Goal: Task Accomplishment & Management: Complete application form

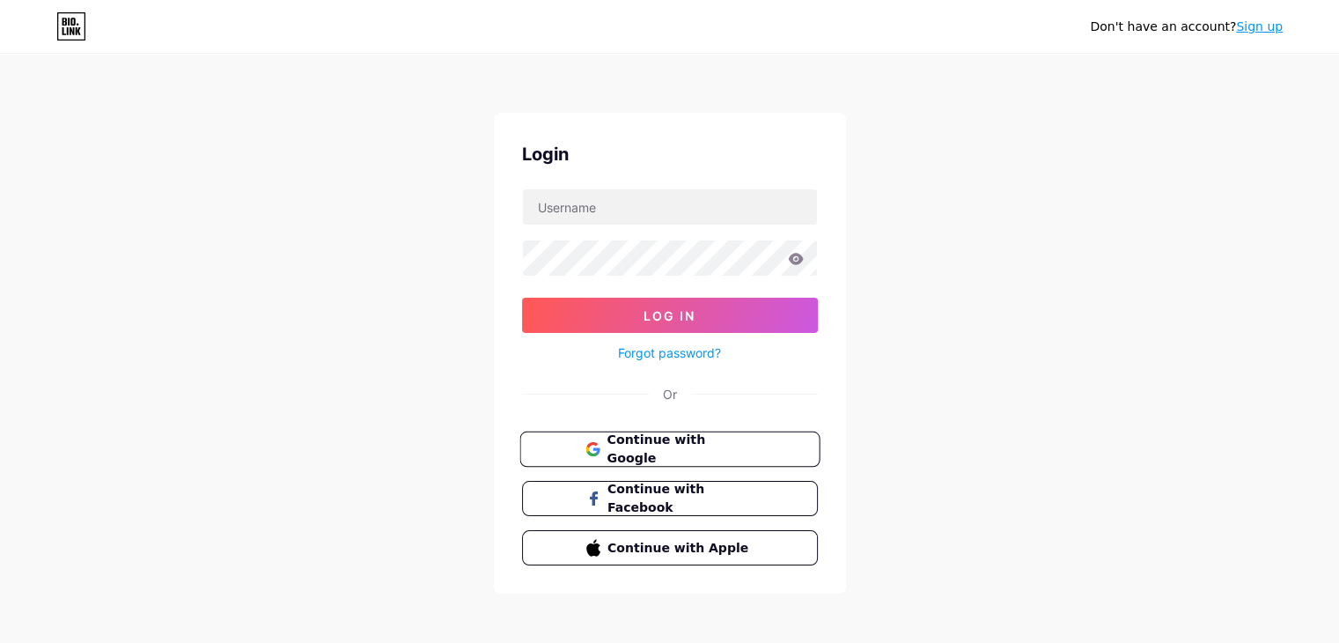
click at [704, 434] on button "Continue with Google" at bounding box center [670, 449] width 300 height 36
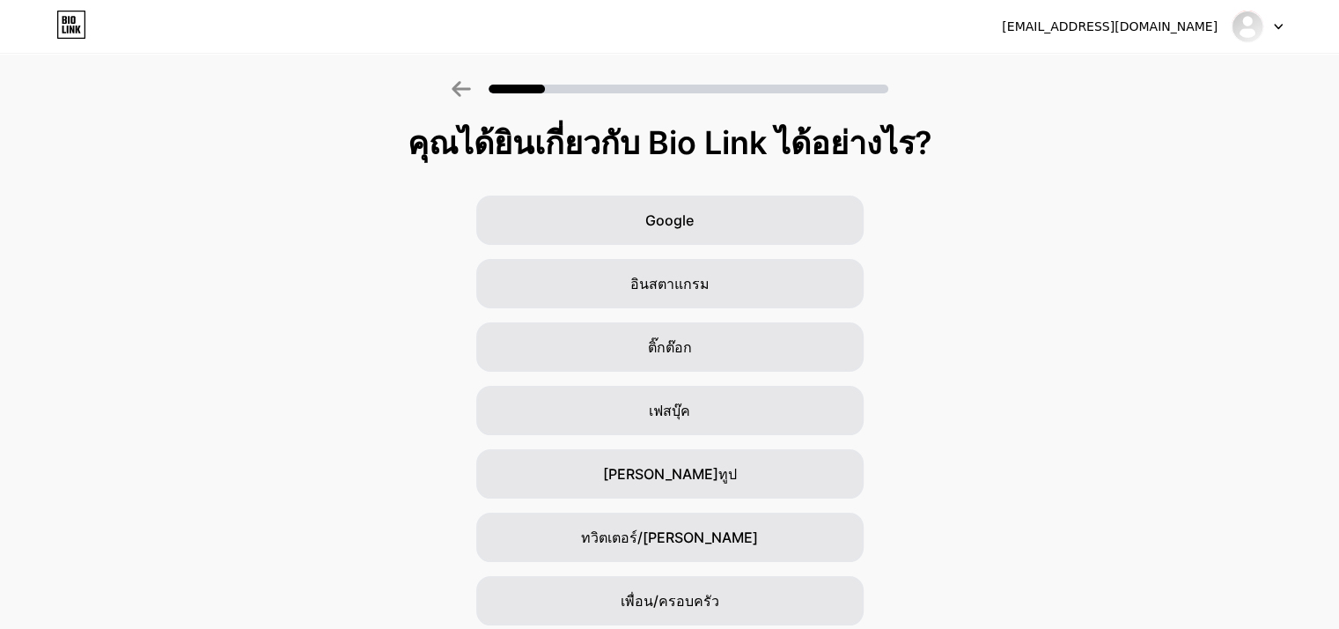
drag, startPoint x: 1023, startPoint y: 328, endPoint x: 1084, endPoint y: 113, distance: 224.1
click at [1026, 324] on div "Google อินสตาแกรม ติ๊กต๊อก เฟสบุ๊ค [PERSON_NAME]ทูป ทวิตเตอร์/[PERSON_NAME] เพื…" at bounding box center [669, 441] width 1339 height 493
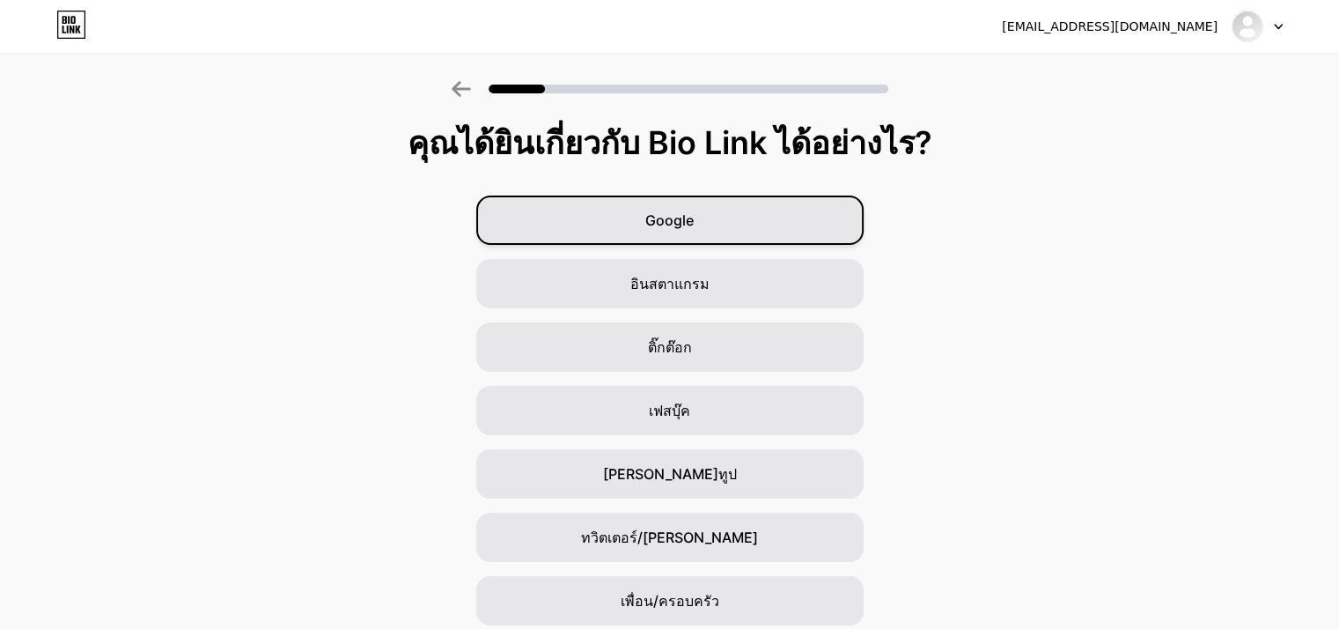
click at [729, 229] on div "Google" at bounding box center [669, 219] width 387 height 49
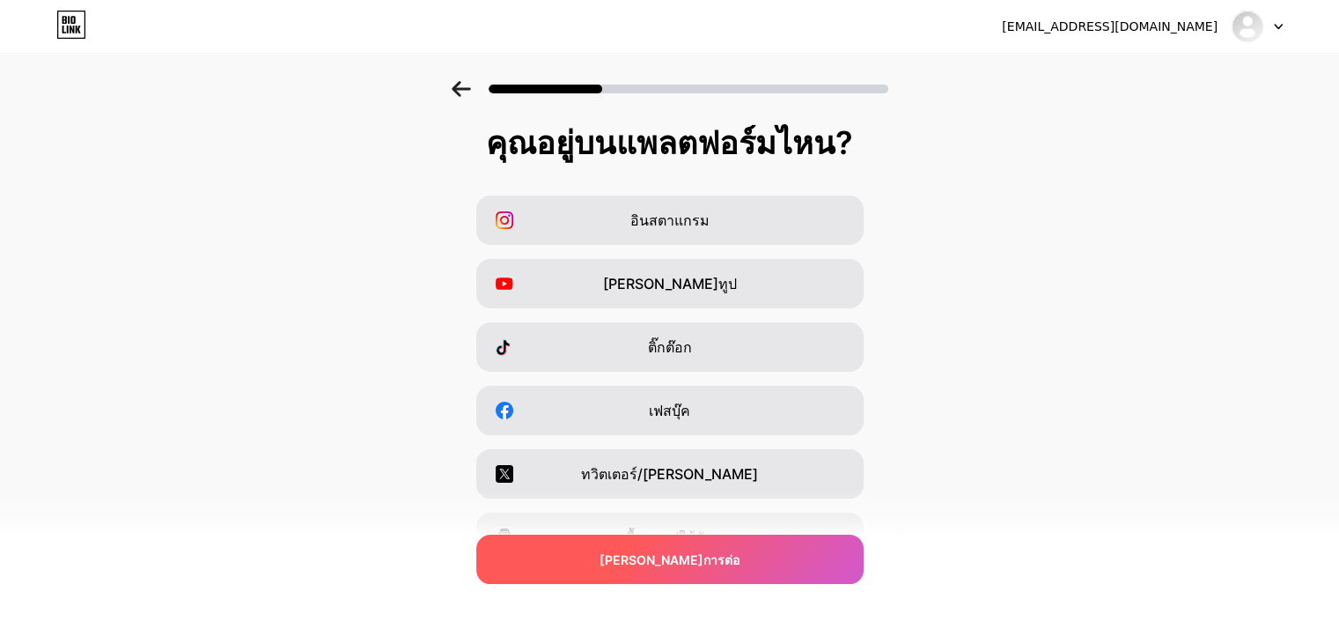
click at [697, 570] on div "[PERSON_NAME]การต่อ" at bounding box center [669, 559] width 387 height 49
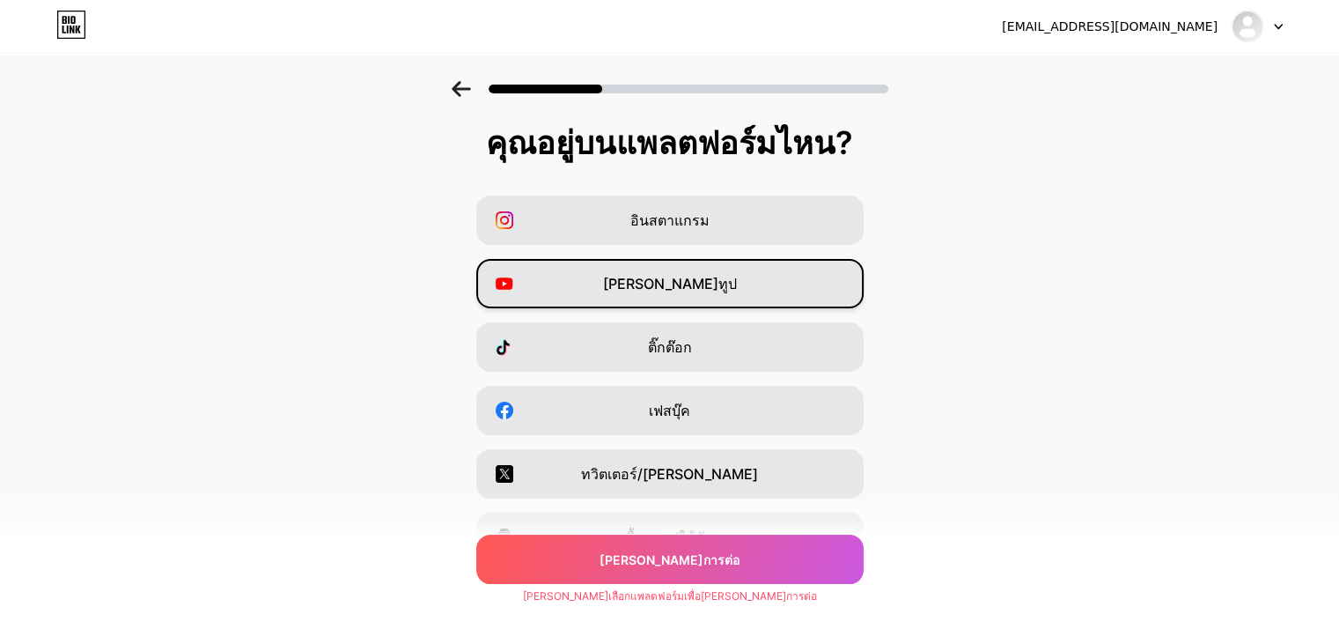
click at [707, 285] on div "[PERSON_NAME]ทูป" at bounding box center [669, 283] width 387 height 49
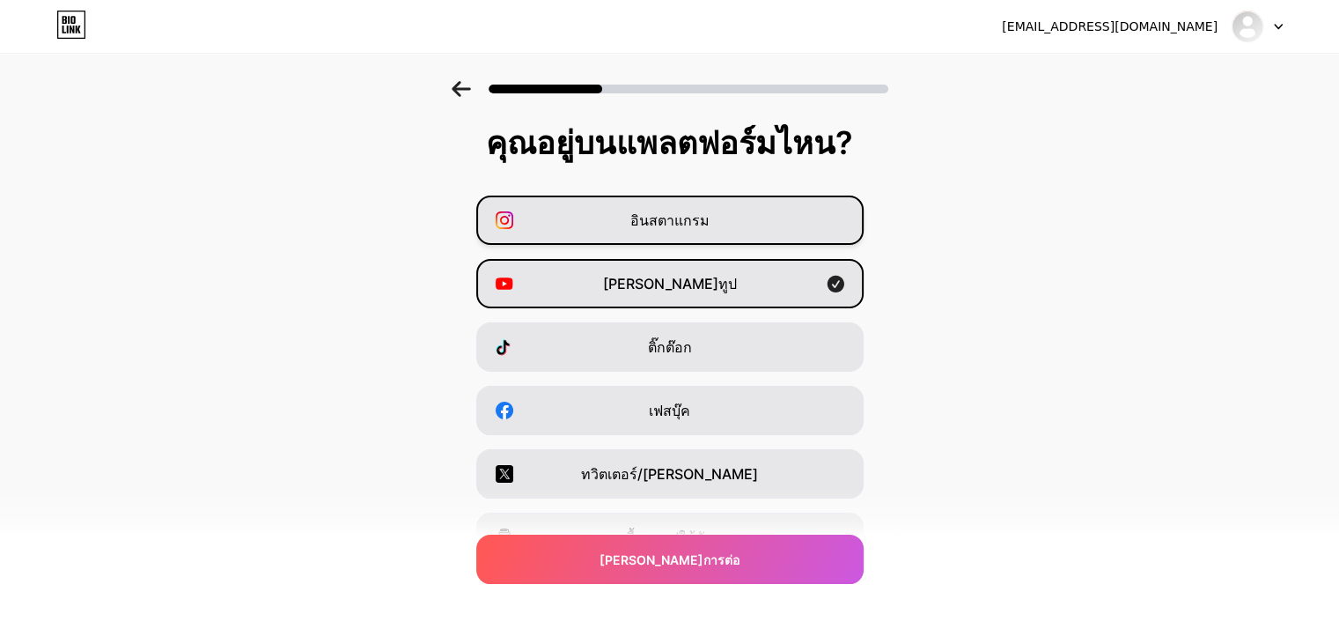
click at [696, 215] on font "อินสตาแกรม" at bounding box center [669, 220] width 79 height 18
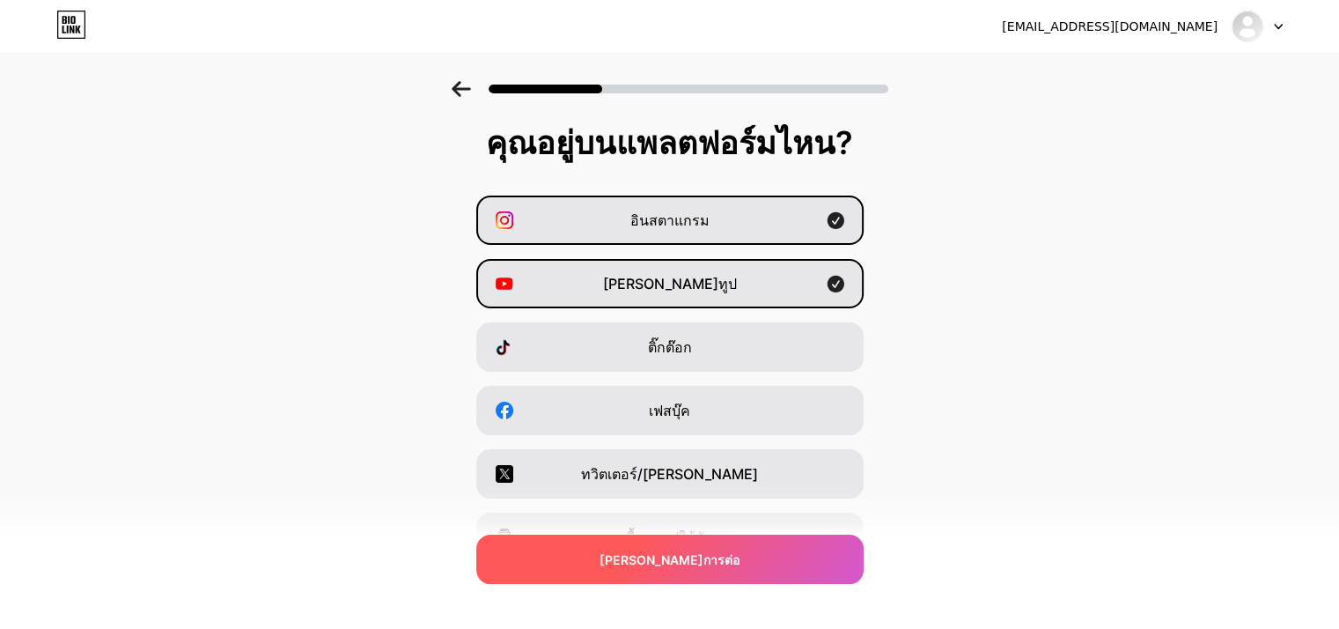
click at [704, 548] on div "[PERSON_NAME]การต่อ" at bounding box center [669, 559] width 387 height 49
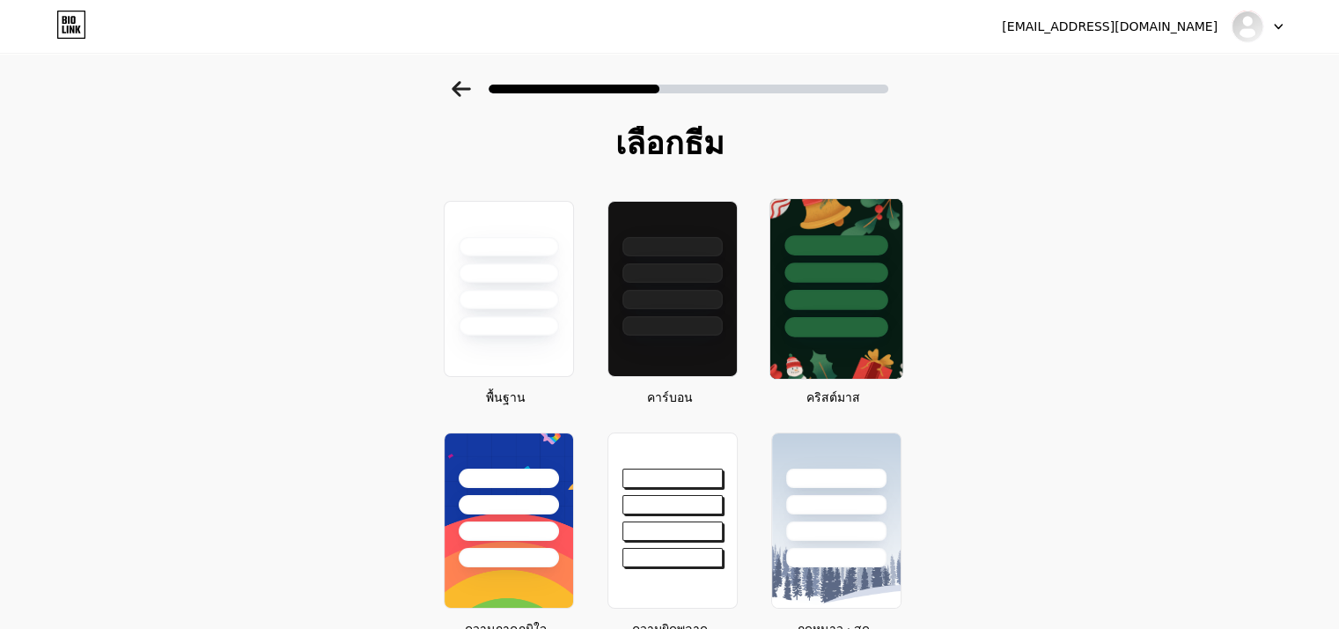
click at [829, 284] on div at bounding box center [836, 268] width 132 height 138
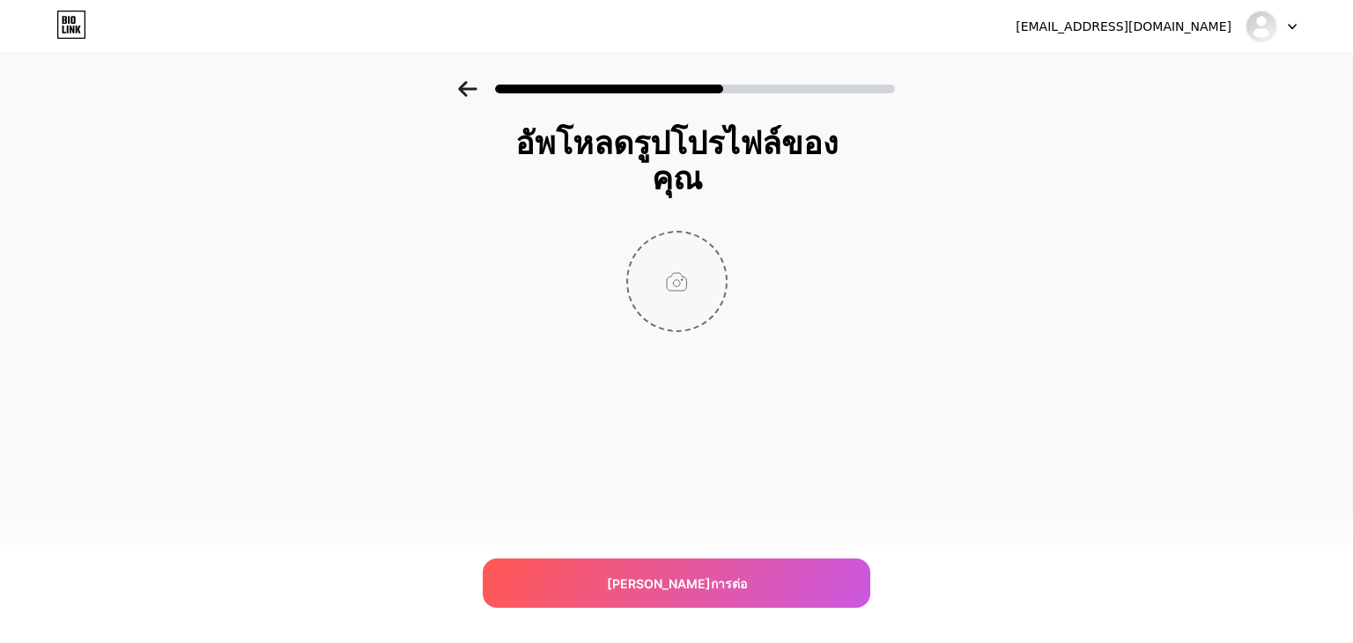
click at [673, 302] on input "file" at bounding box center [677, 281] width 98 height 98
type input "C:\fakepath\ดีไซน์ที่ยัง[PERSON_NAME]ตั้งชื่อ - 2025-09-18T141014.694.jpg"
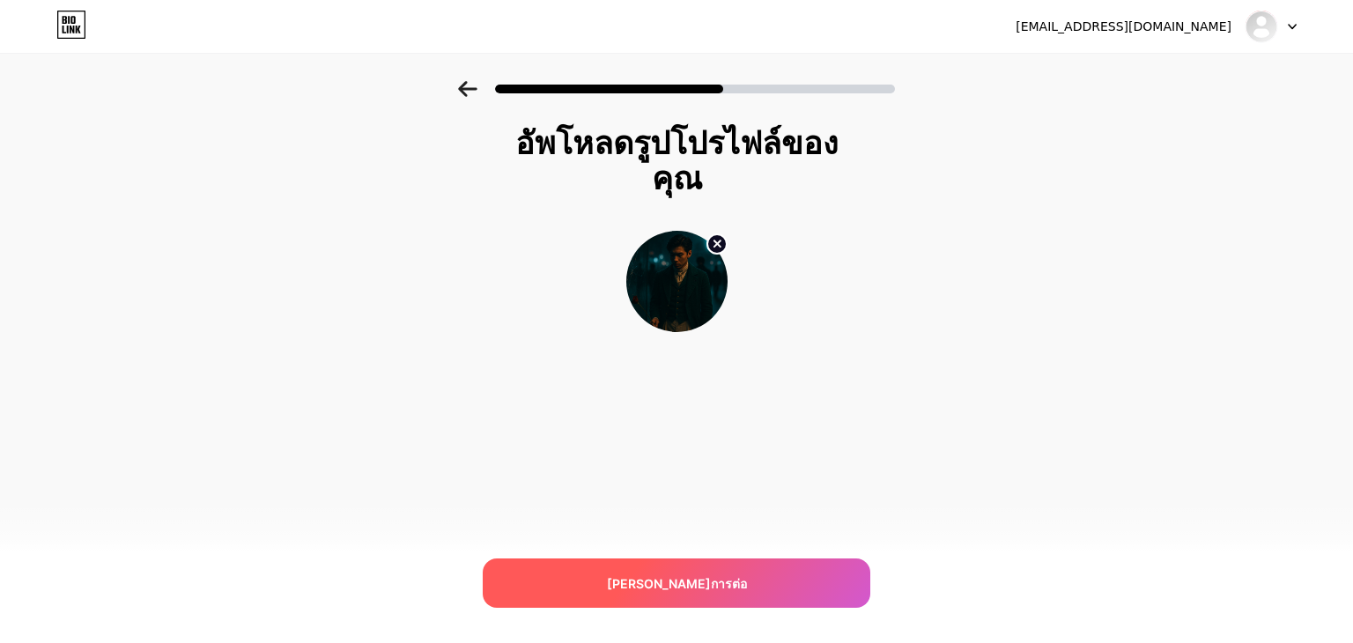
click at [638, 596] on div "[PERSON_NAME]การต่อ" at bounding box center [676, 582] width 387 height 49
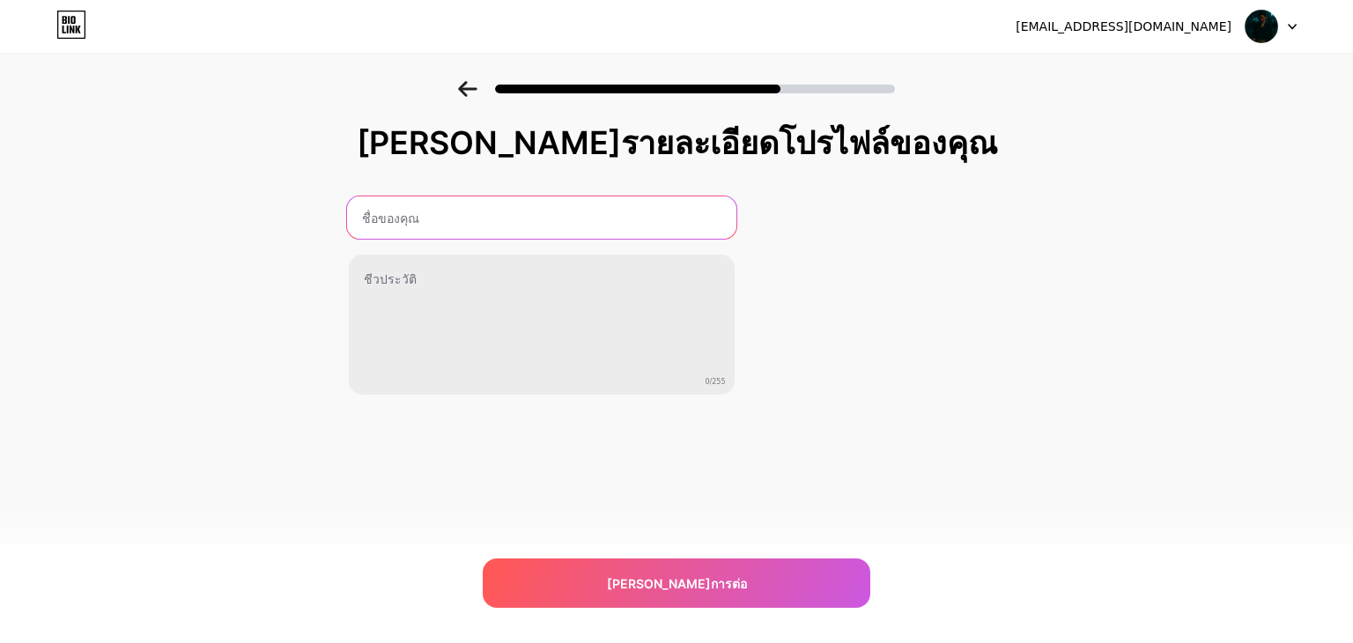
paste input "ZB Gardena"
type input "ZB Gardena"
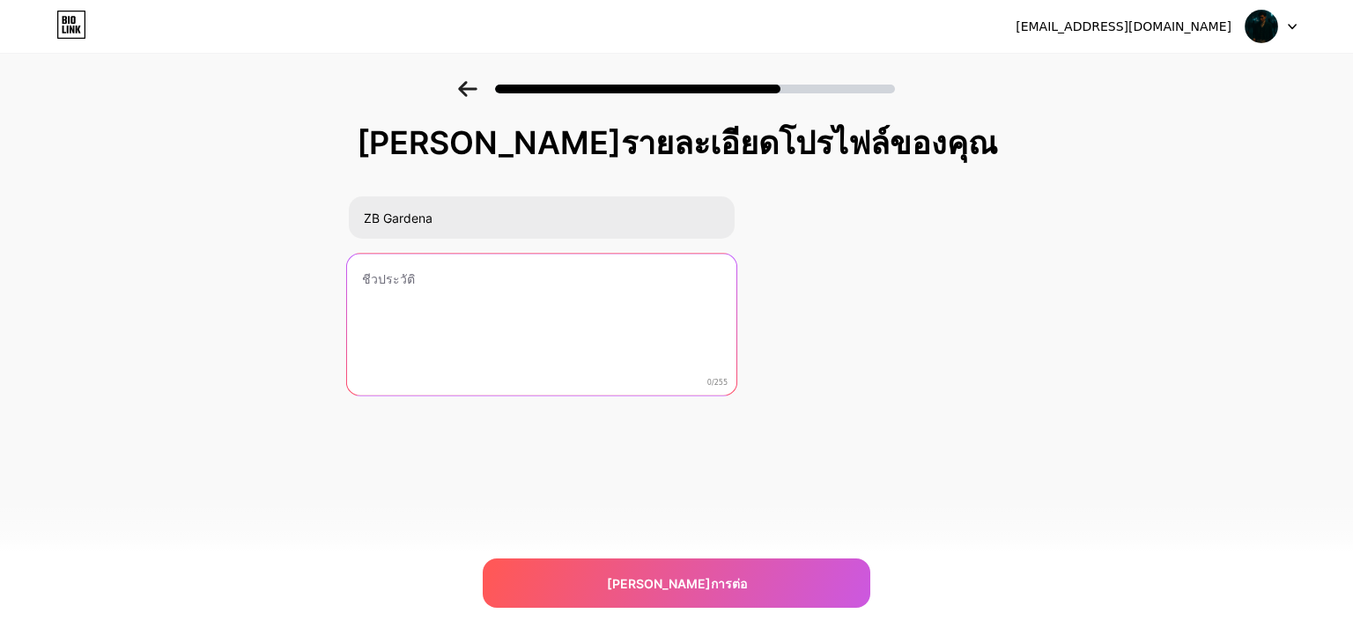
drag, startPoint x: 645, startPoint y: 293, endPoint x: 722, endPoint y: 517, distance: 236.7
click at [645, 292] on textarea at bounding box center [540, 326] width 389 height 144
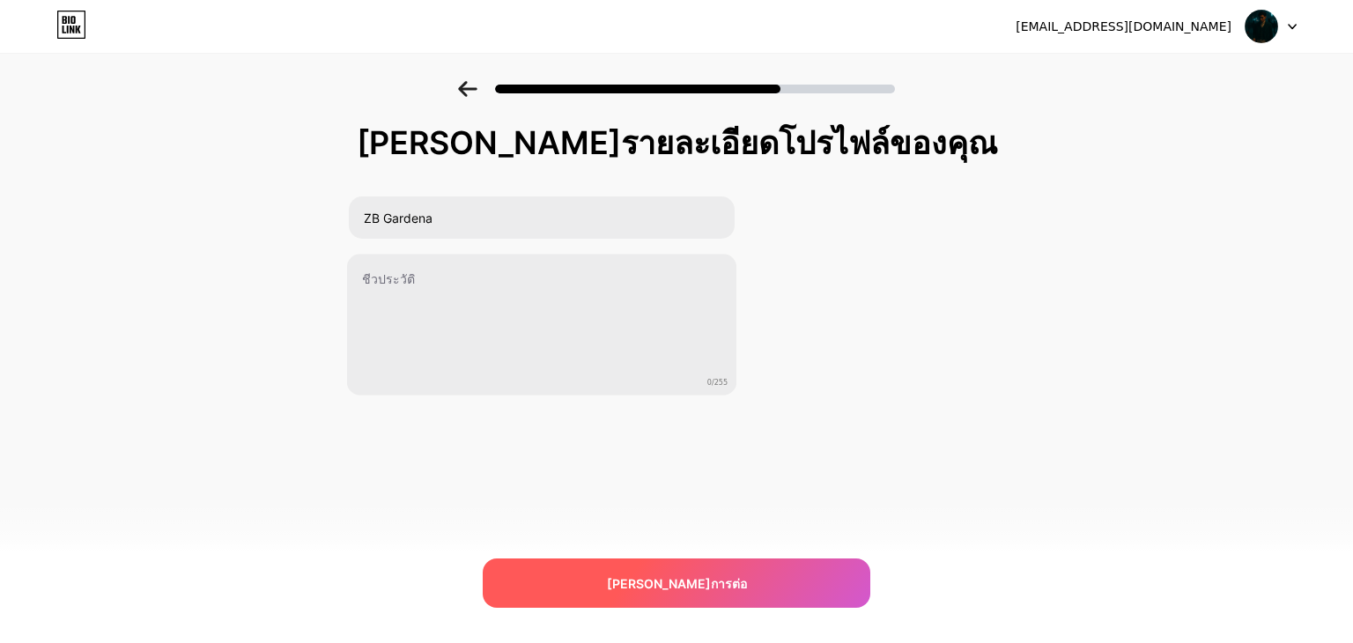
click at [762, 579] on div "[PERSON_NAME]การต่อ" at bounding box center [676, 582] width 387 height 49
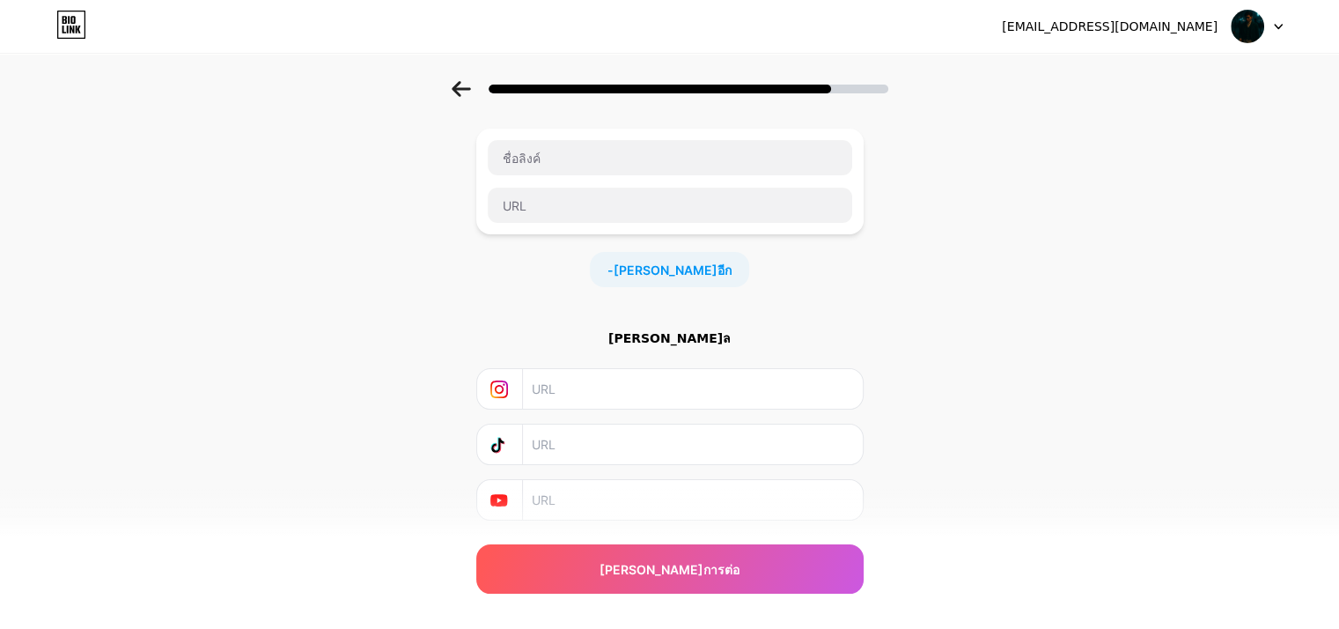
scroll to position [139, 0]
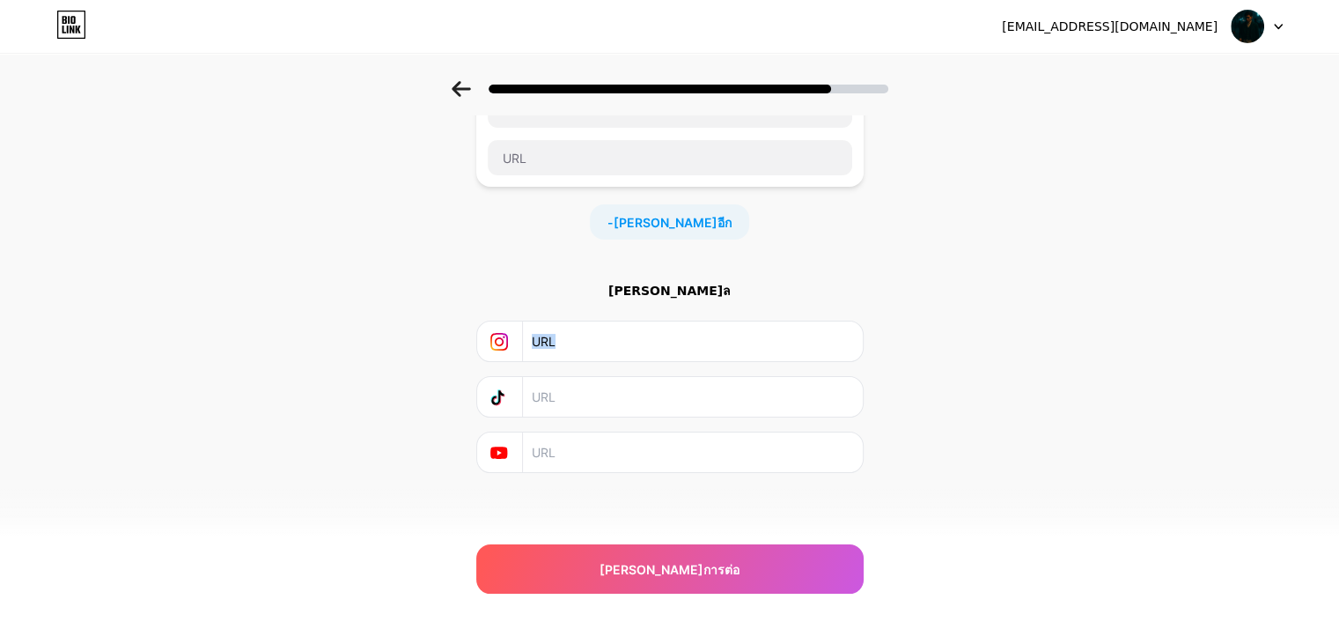
click at [700, 363] on div "[PERSON_NAME]ล" at bounding box center [669, 377] width 387 height 191
drag, startPoint x: 662, startPoint y: 346, endPoint x: 616, endPoint y: 344, distance: 46.7
click at [620, 352] on input "text" at bounding box center [692, 341] width 320 height 40
click at [610, 335] on input "text" at bounding box center [692, 341] width 320 height 40
paste input "[URL][DOMAIN_NAME]"
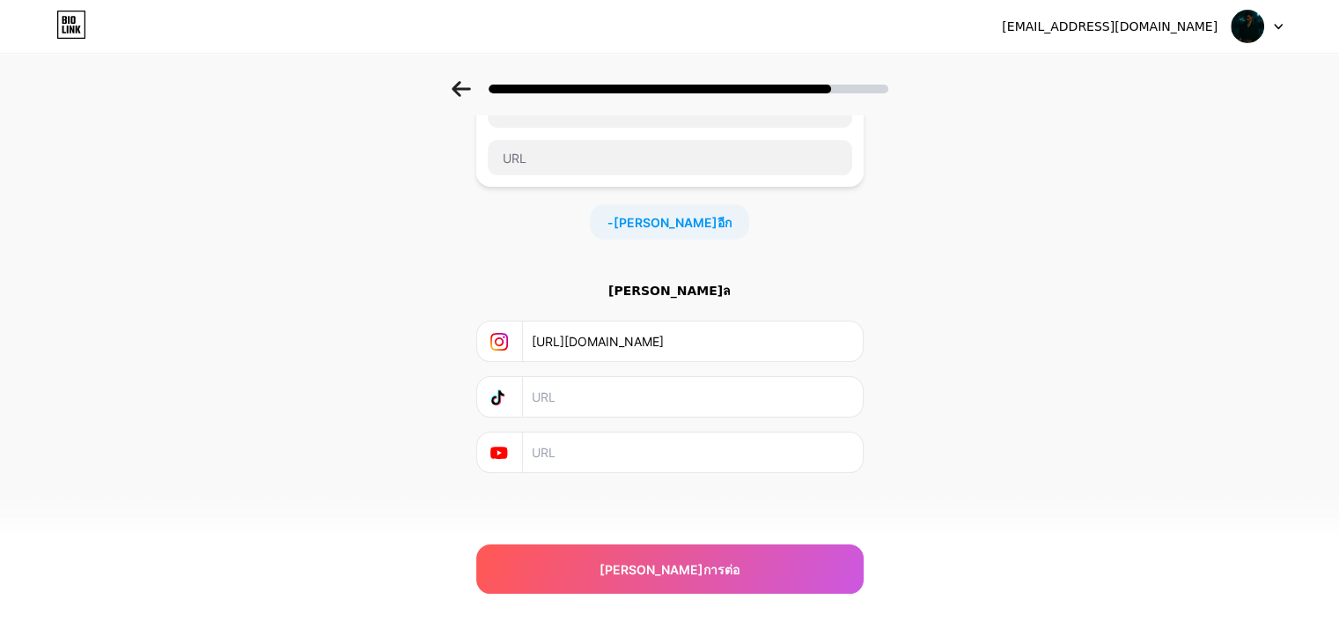
type input "[URL][DOMAIN_NAME]"
click at [923, 399] on div "เริ่มต้นด้วยลิงค์ [PERSON_NAME]สิ่งที่คุณต้องการให้ผู้ติดตามของคุณเห็น - [PERSO…" at bounding box center [669, 251] width 1339 height 619
paste input "[URL][DOMAIN_NAME]"
type input "[URL][DOMAIN_NAME]"
click at [882, 332] on div "เริ่มต้นด้วยลิงค์ [PERSON_NAME]สิ่งที่คุณต้องการให้ผู้ติดตามของคุณเห็น - [PERSO…" at bounding box center [669, 251] width 1339 height 619
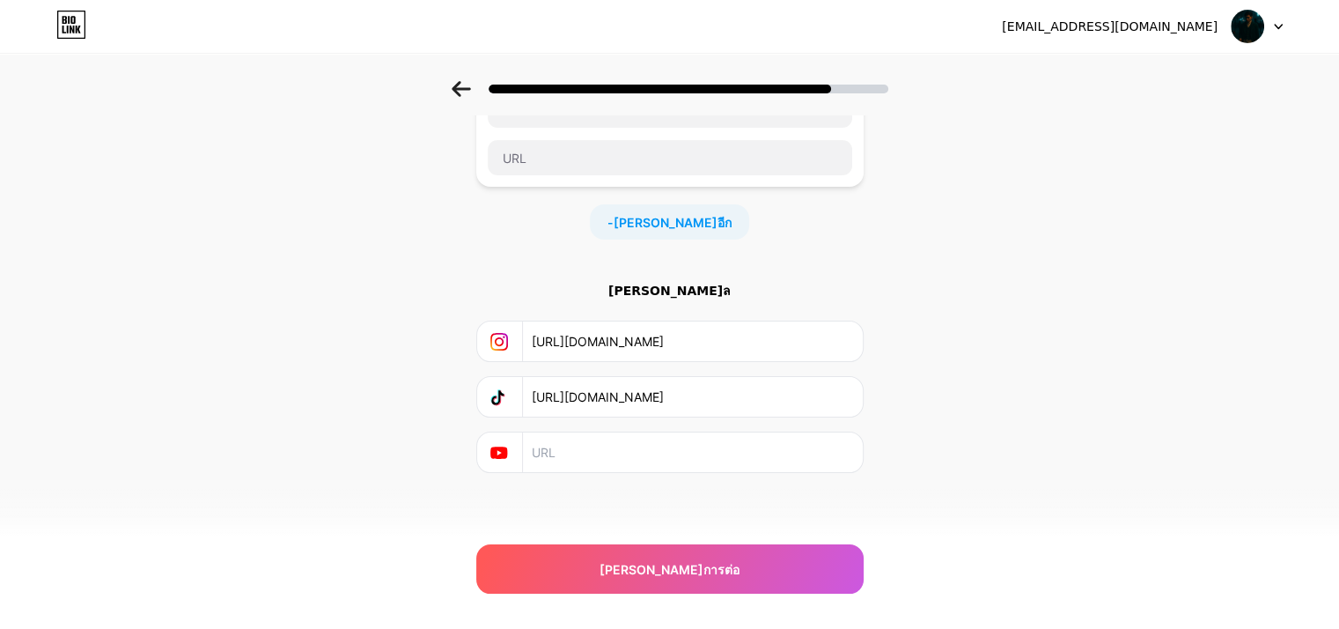
paste input "[URL][DOMAIN_NAME]"
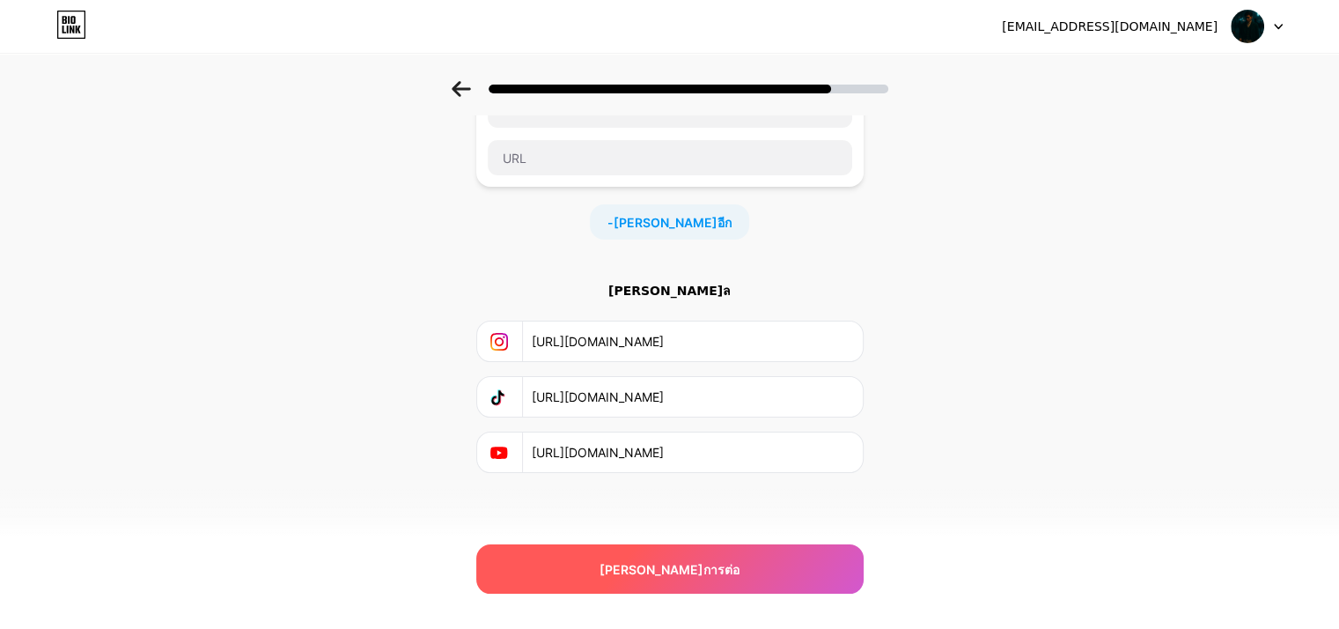
type input "[URL][DOMAIN_NAME]"
click at [651, 569] on font "[PERSON_NAME]การต่อ" at bounding box center [670, 569] width 140 height 15
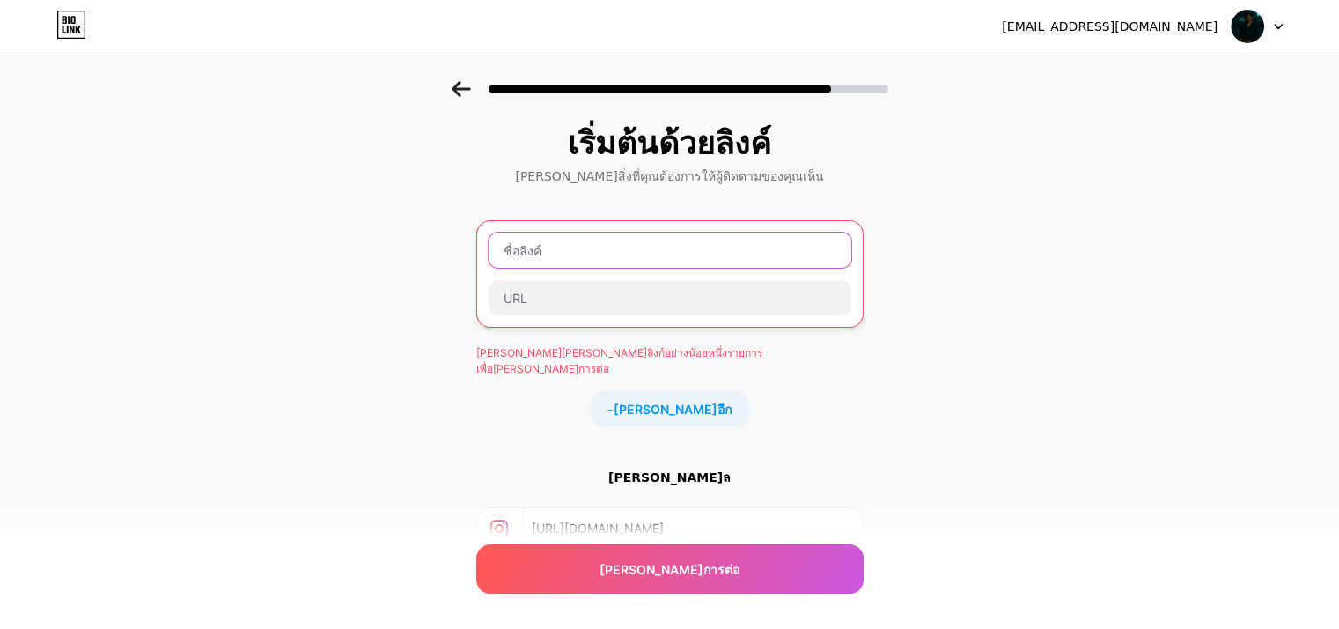
click at [596, 244] on input "text" at bounding box center [670, 249] width 363 height 35
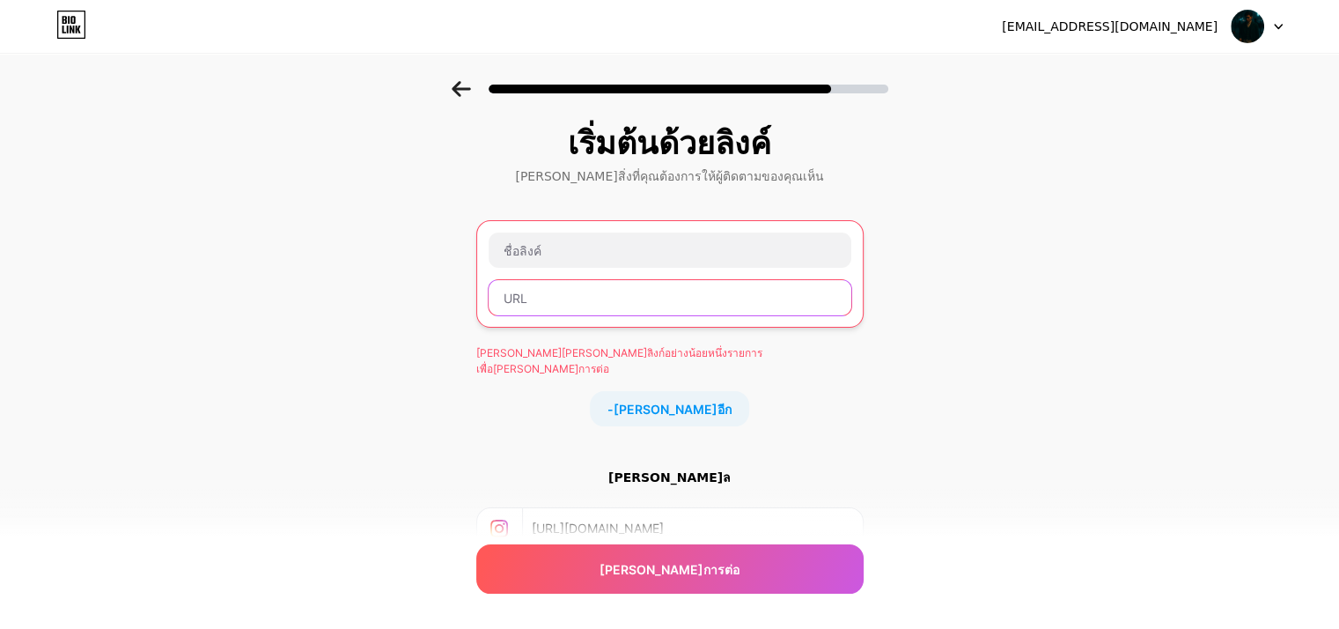
click at [608, 298] on input "text" at bounding box center [670, 297] width 363 height 35
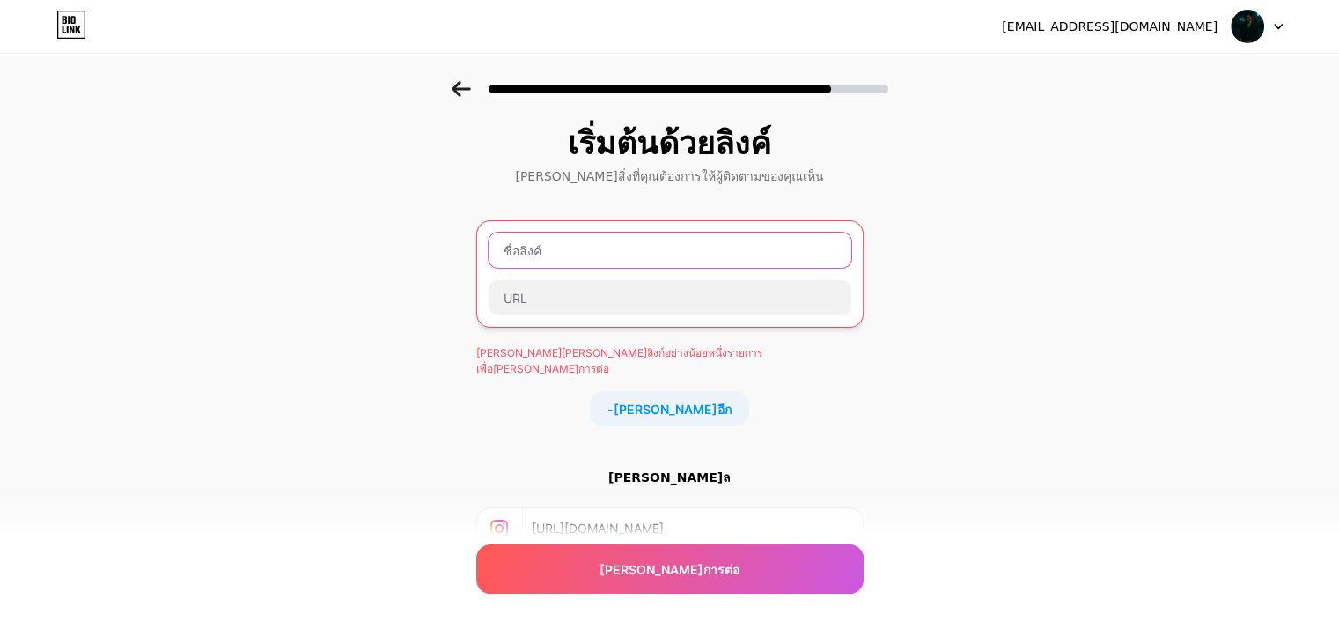
click at [627, 254] on input "text" at bounding box center [670, 249] width 363 height 35
paste input "ZB Gardena"
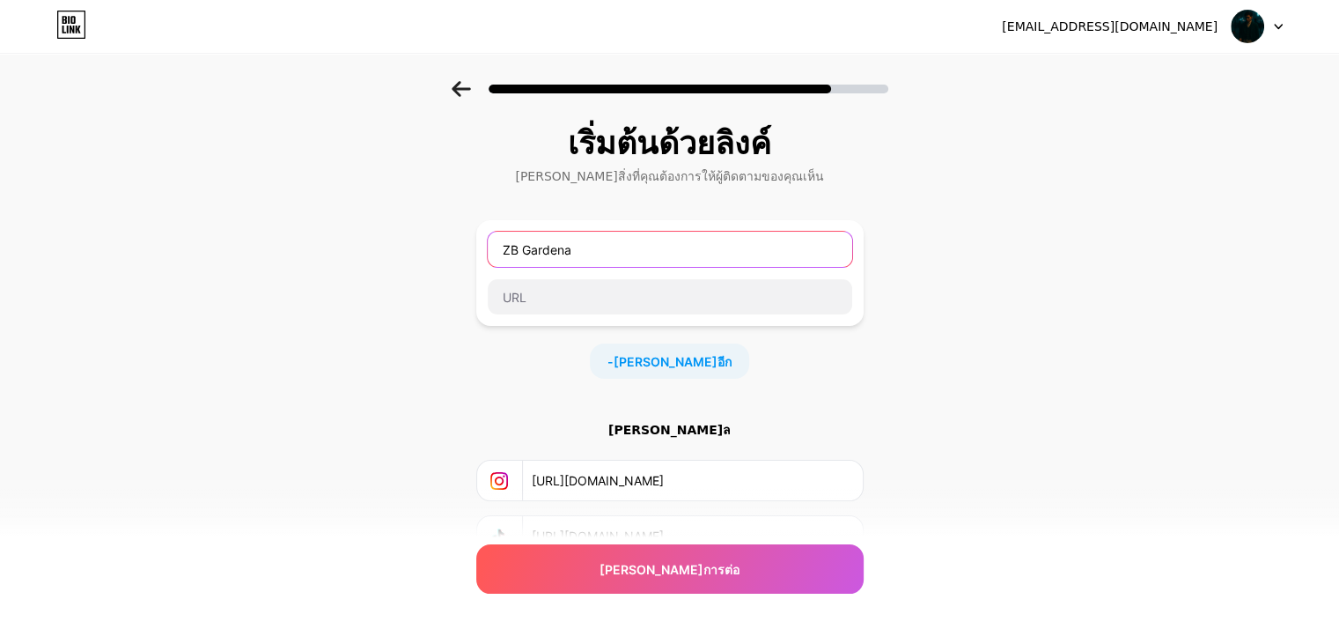
type input "ZB Gardena"
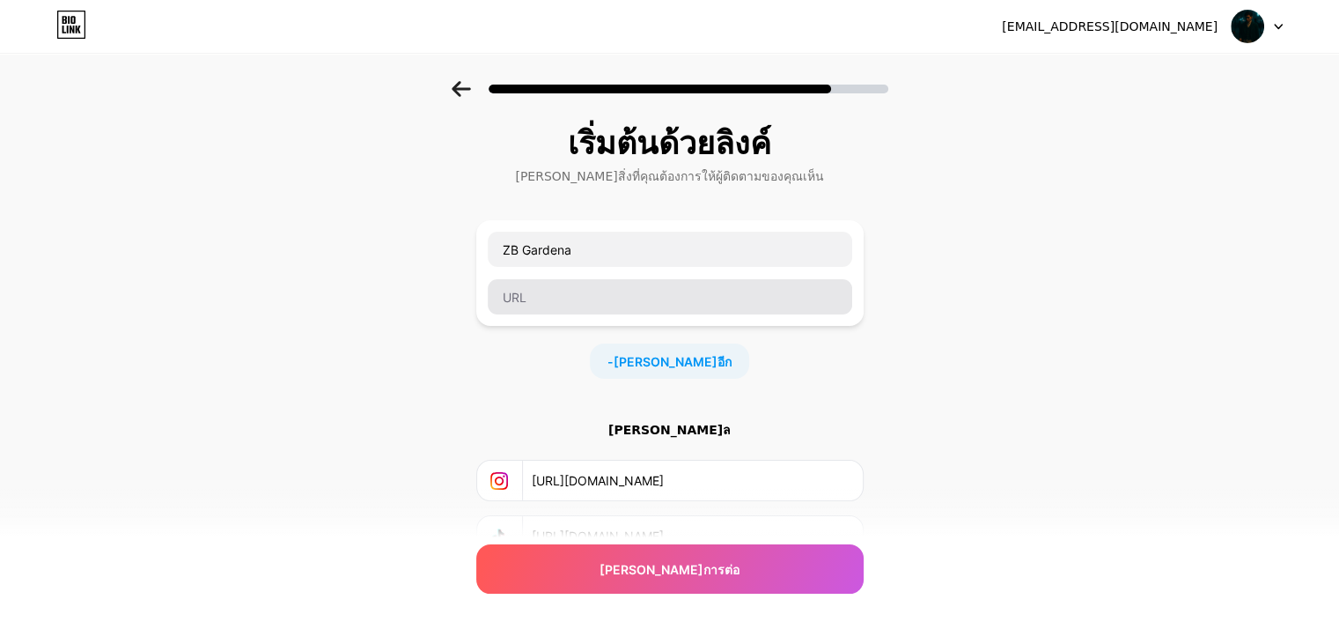
drag, startPoint x: 636, startPoint y: 318, endPoint x: 639, endPoint y: 309, distance: 9.5
click at [636, 318] on div "ZB Gardena" at bounding box center [669, 273] width 387 height 106
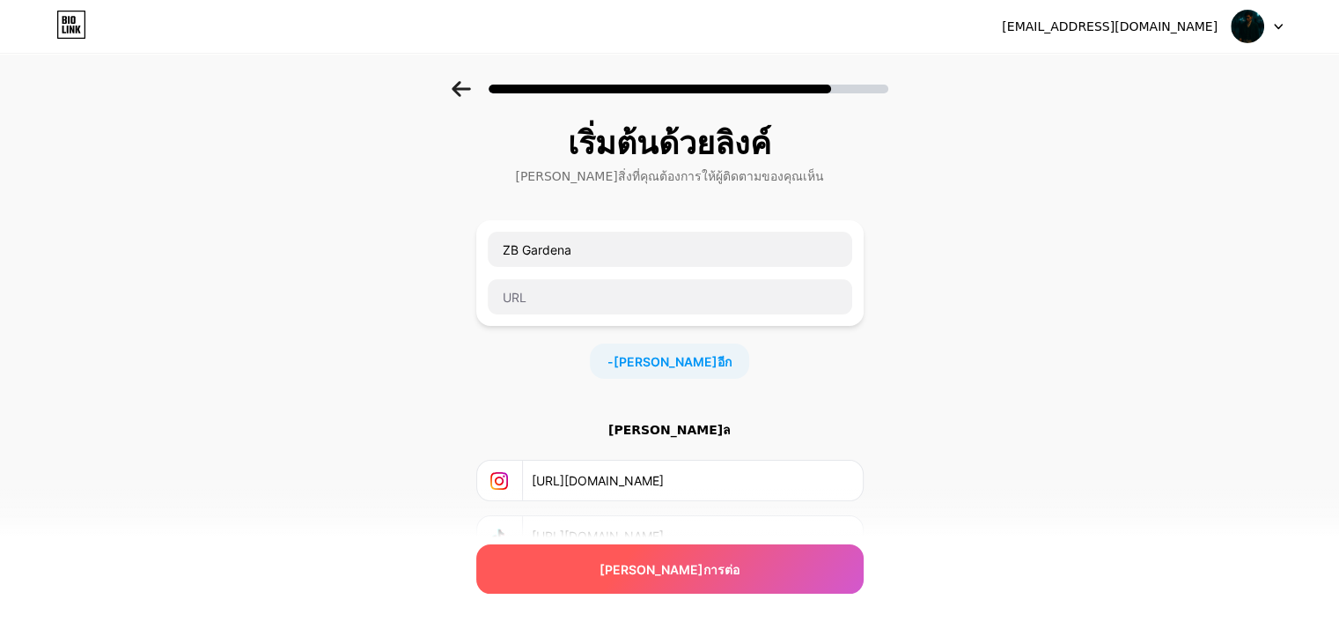
click at [746, 587] on div "[PERSON_NAME]การต่อ" at bounding box center [669, 568] width 387 height 49
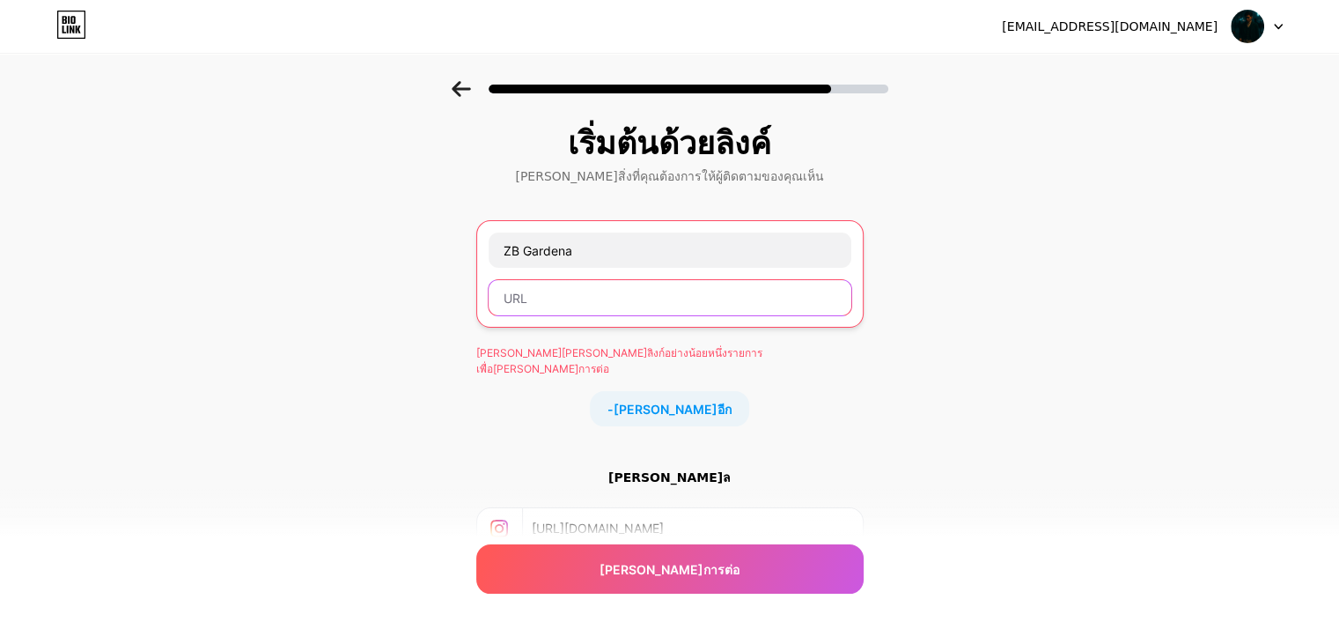
click at [623, 300] on input "text" at bounding box center [670, 297] width 363 height 35
paste input "ZB Gardena"
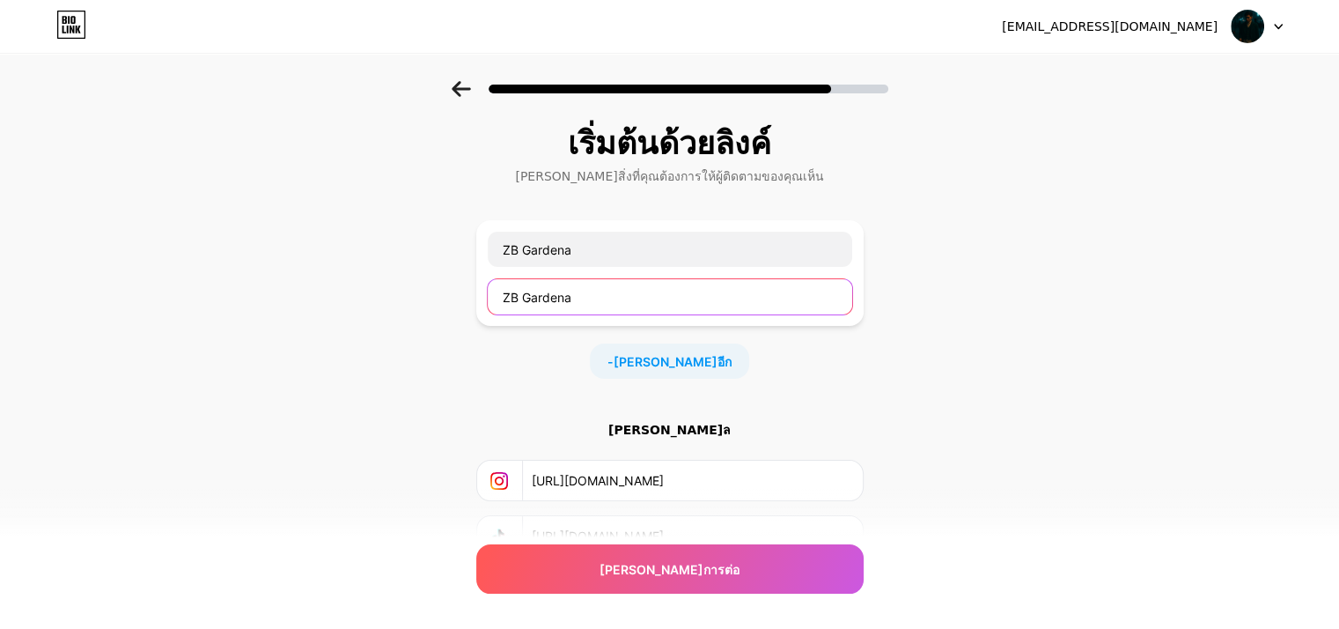
type input "ZB Gardena"
drag, startPoint x: 792, startPoint y: 424, endPoint x: 771, endPoint y: 496, distance: 74.1
click at [793, 424] on div "[PERSON_NAME]ล" at bounding box center [669, 430] width 387 height 18
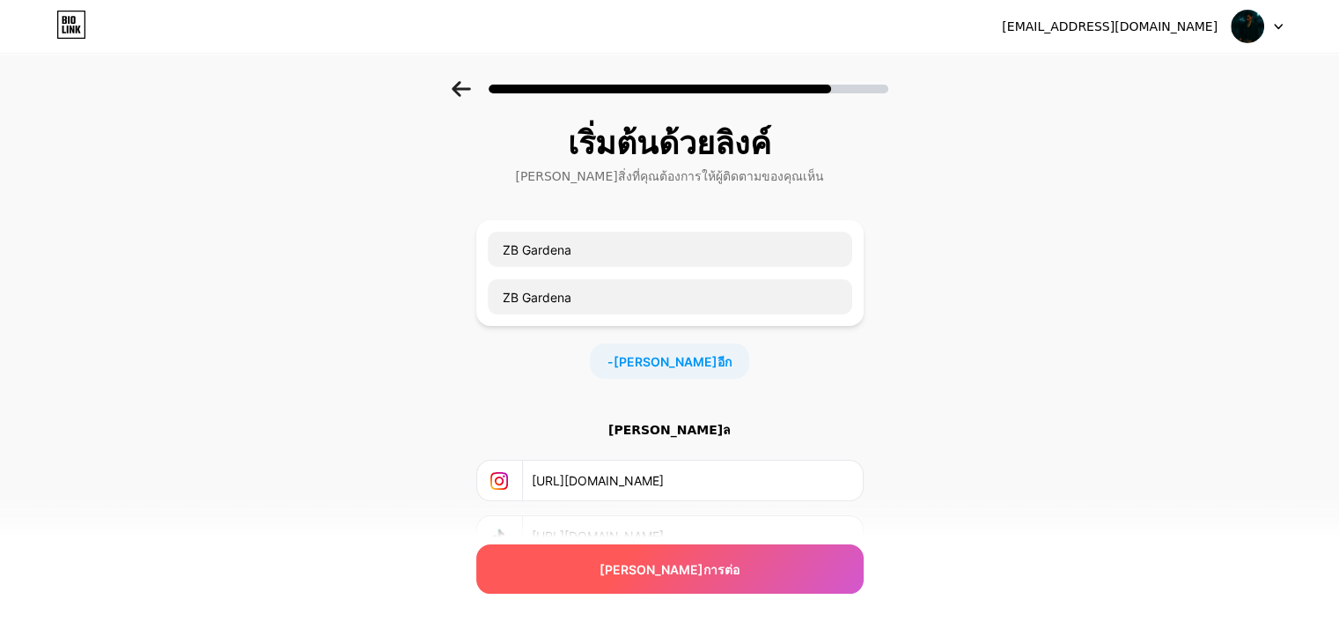
click at [753, 566] on div "[PERSON_NAME]การต่อ" at bounding box center [669, 568] width 387 height 49
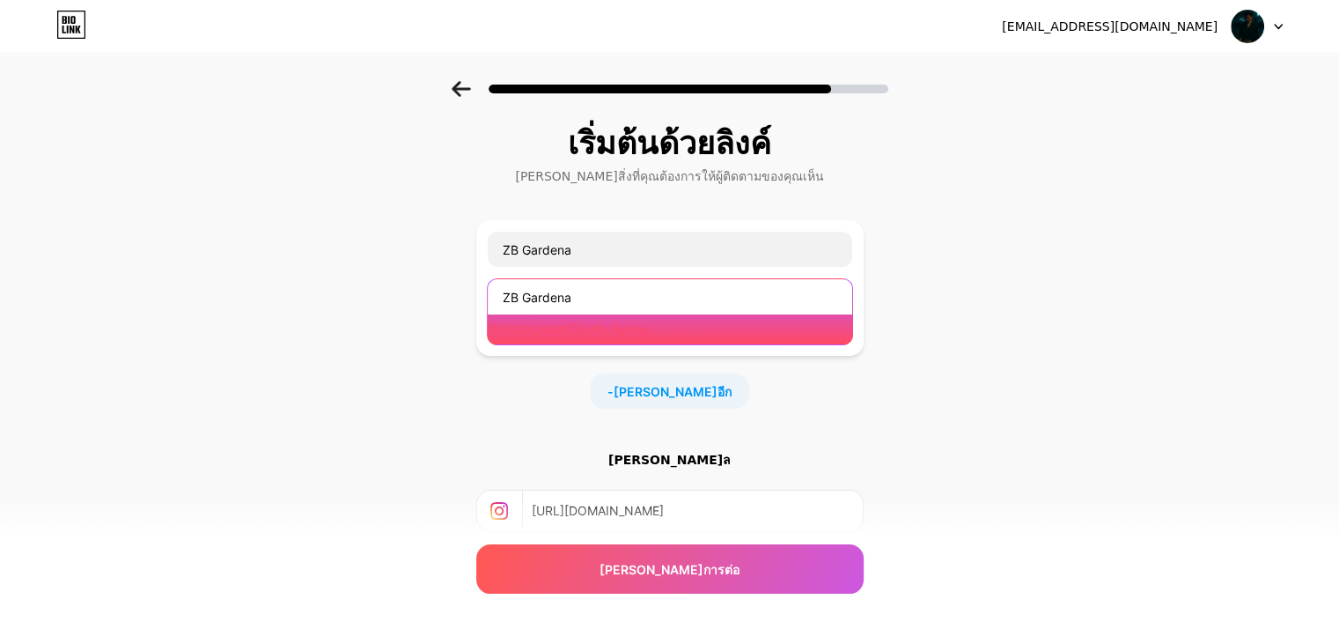
click at [591, 299] on input "ZB Gardena" at bounding box center [670, 296] width 365 height 35
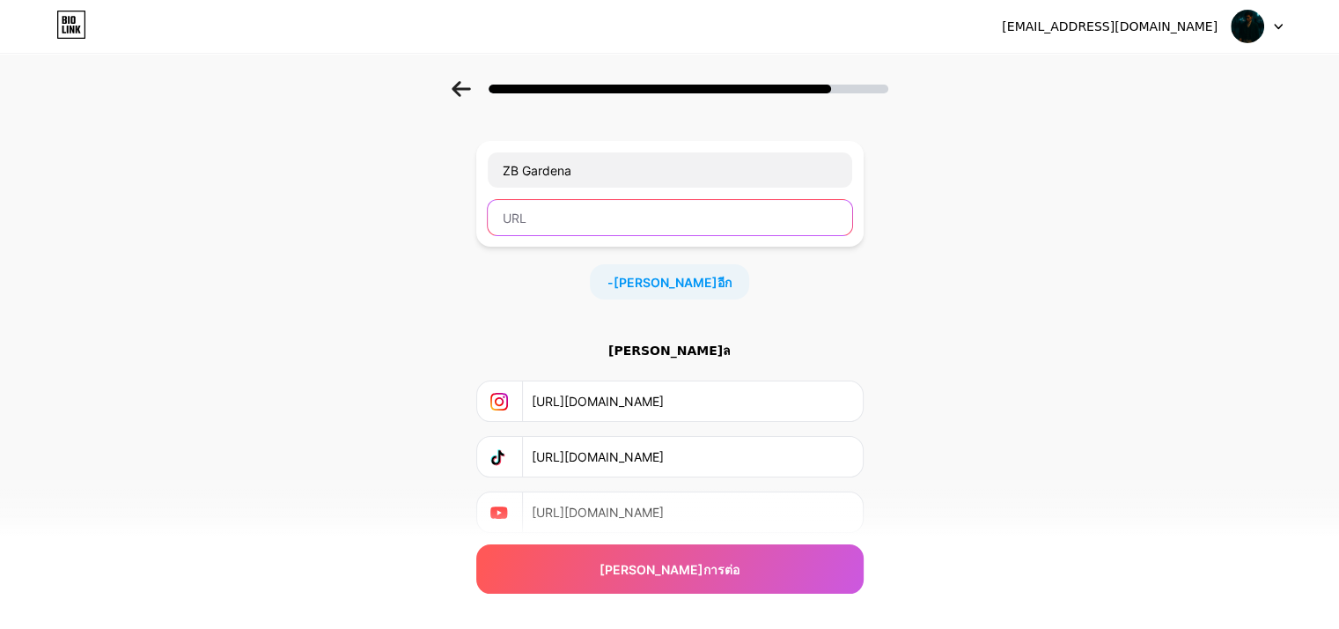
scroll to position [139, 0]
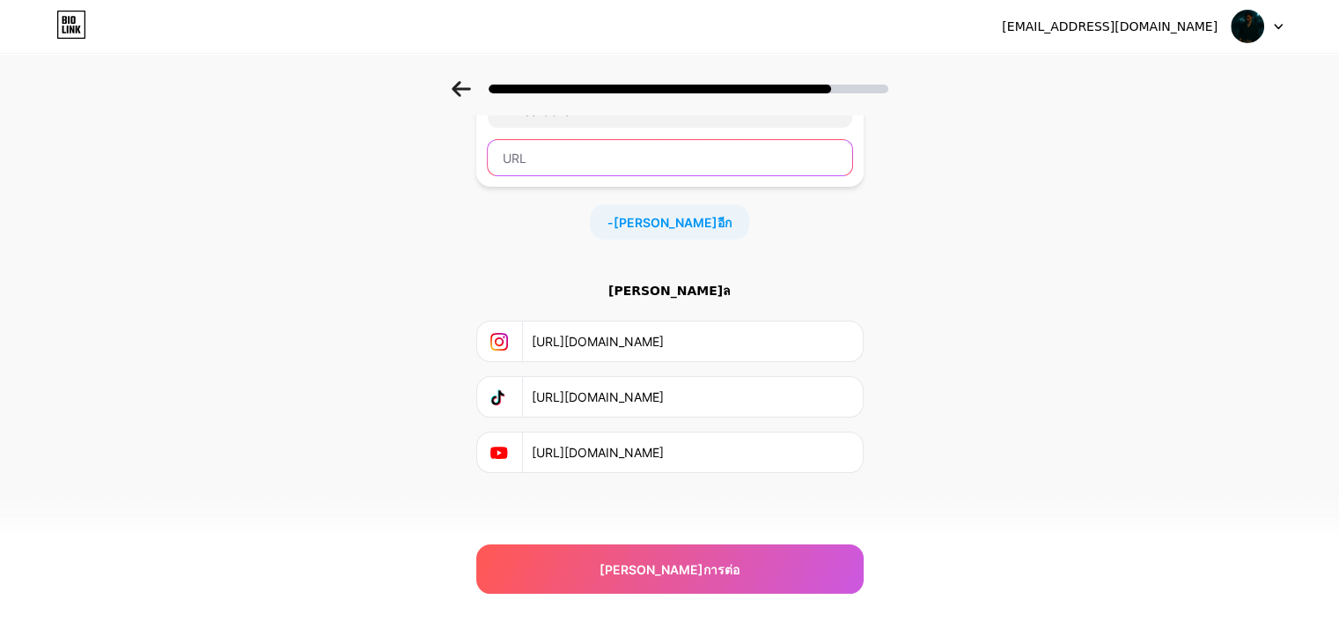
paste input "[URL][DOMAIN_NAME]"
type input "[URL][DOMAIN_NAME]"
drag, startPoint x: 878, startPoint y: 440, endPoint x: 843, endPoint y: 484, distance: 56.4
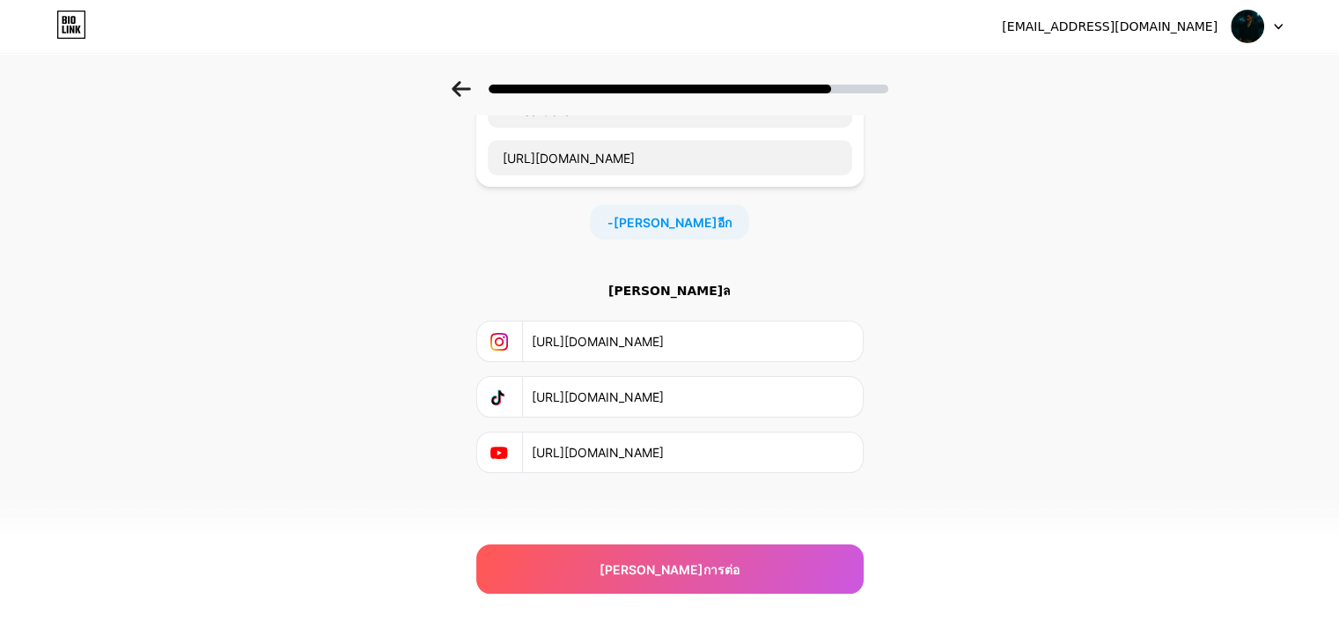
click at [877, 445] on div "เริ่มต้นด้วยลิงค์ [PERSON_NAME]สิ่งที่คุณต้องการให้ผู้ติดตามของคุณเห็น ZB Garde…" at bounding box center [669, 251] width 1339 height 619
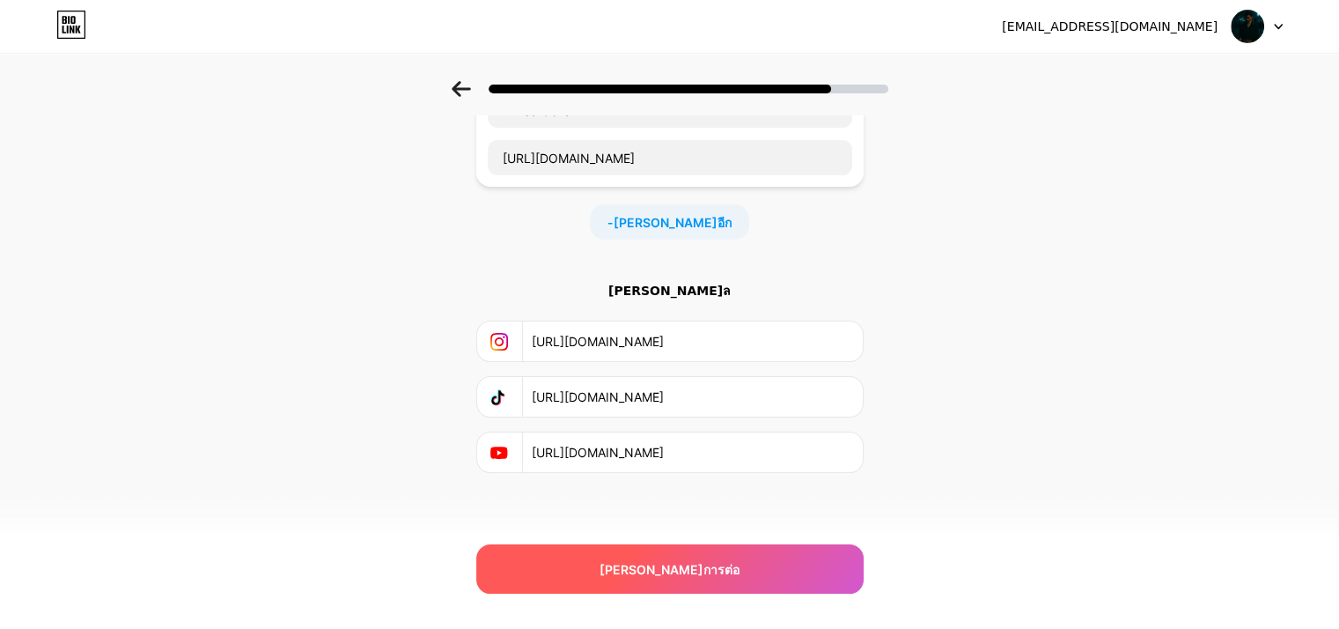
click at [778, 577] on div "[PERSON_NAME]การต่อ" at bounding box center [669, 568] width 387 height 49
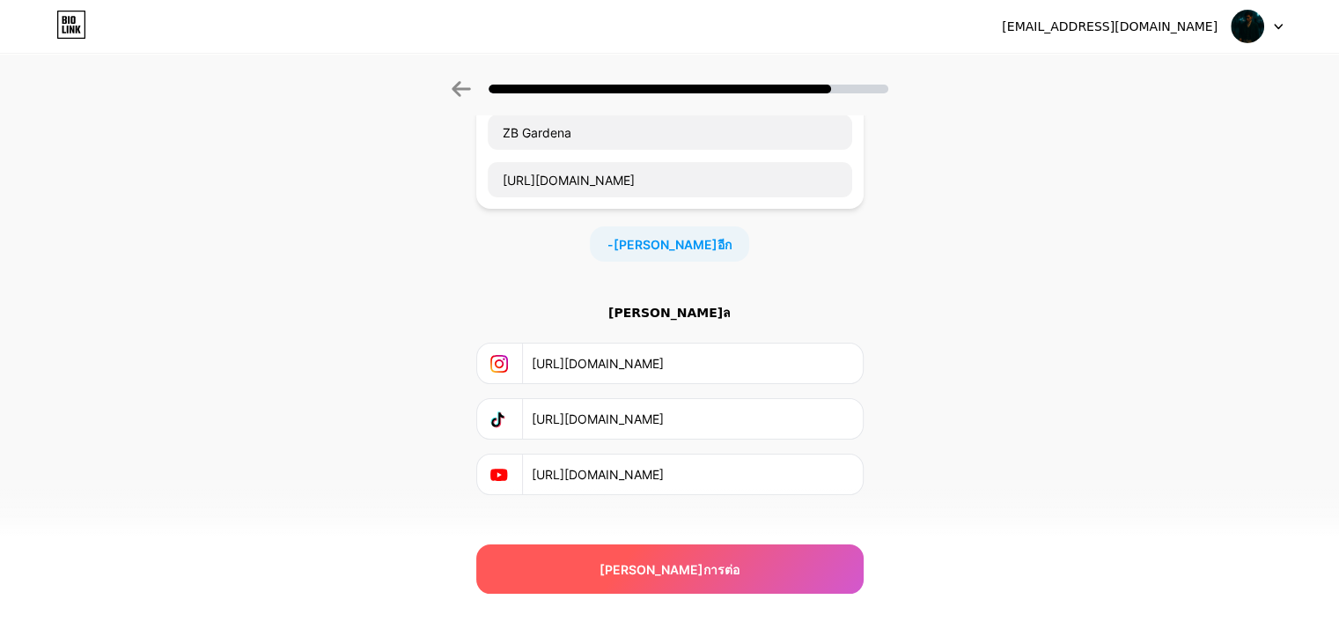
scroll to position [139, 0]
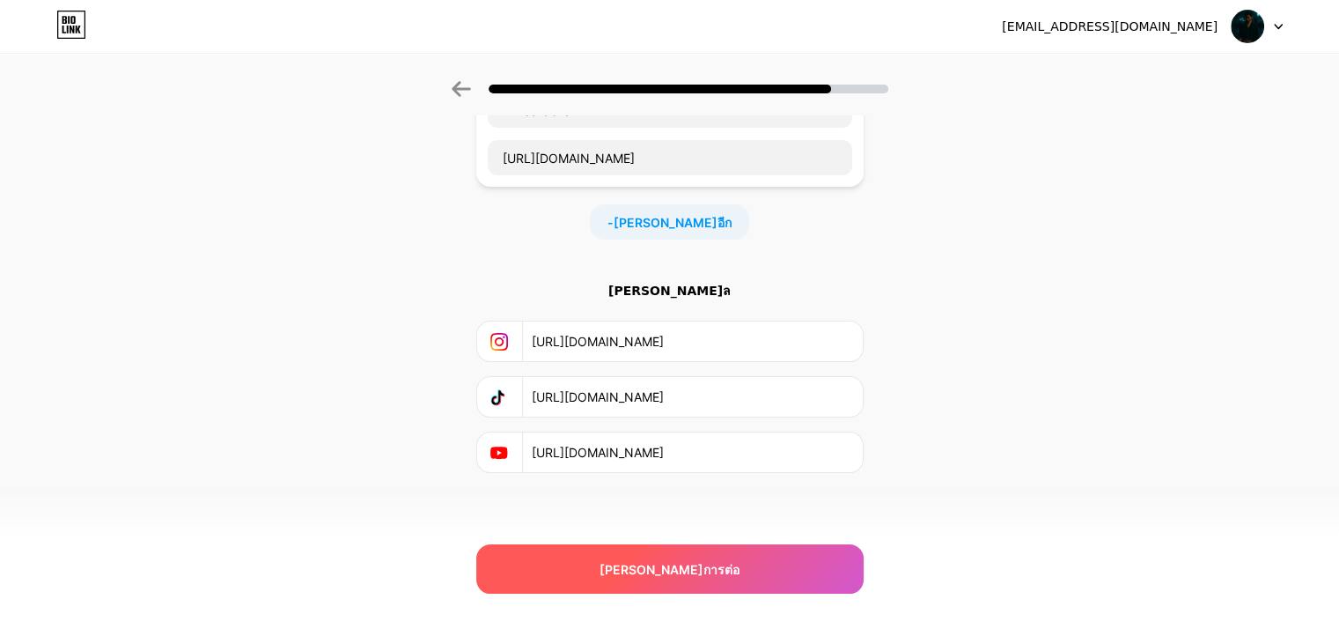
click at [711, 576] on span "[PERSON_NAME]การต่อ" at bounding box center [670, 569] width 140 height 18
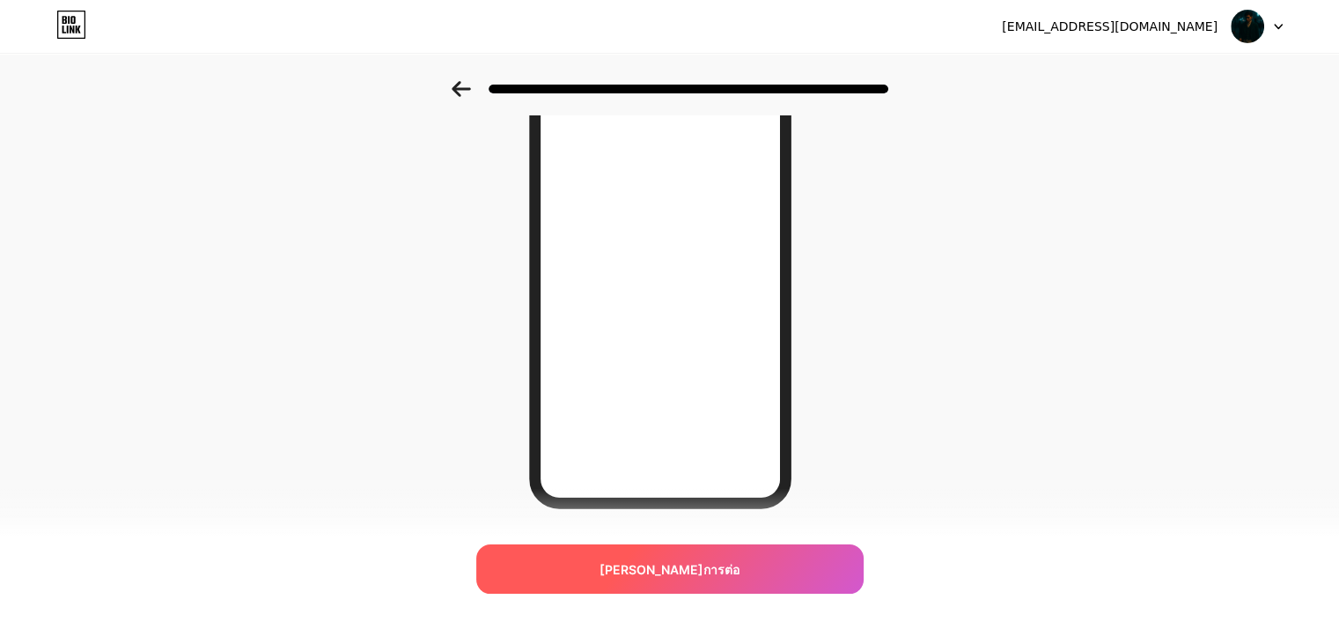
scroll to position [255, 0]
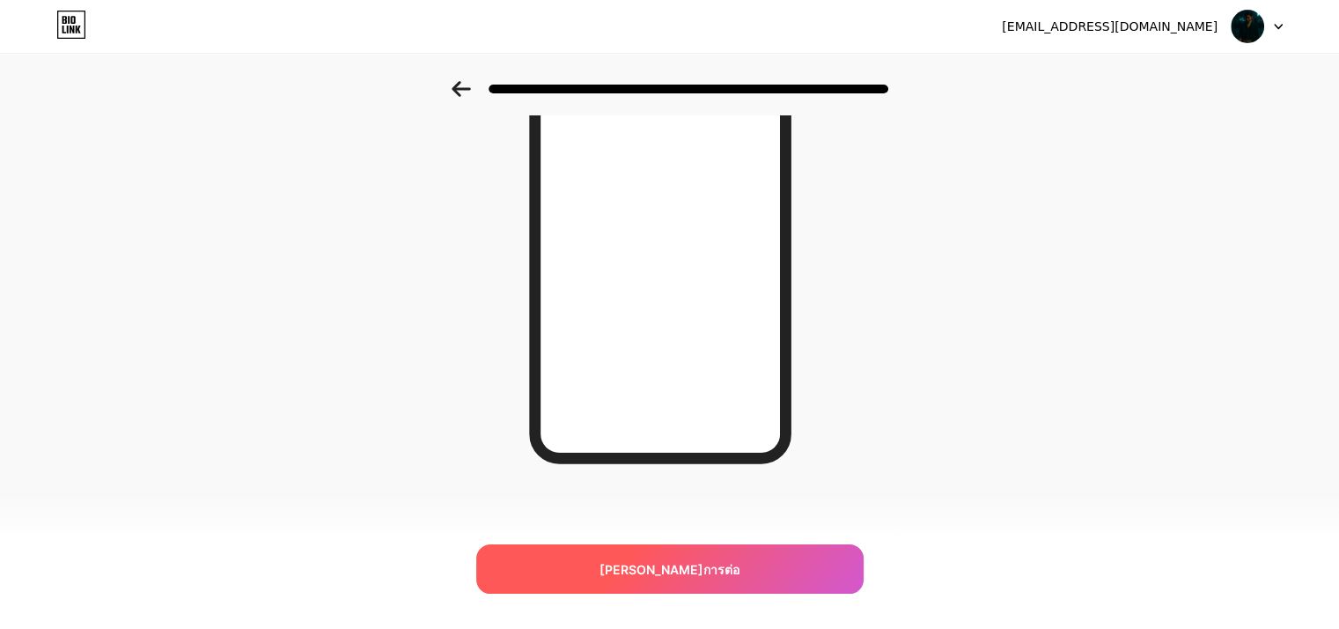
click at [762, 580] on div "[PERSON_NAME]การต่อ" at bounding box center [669, 568] width 387 height 49
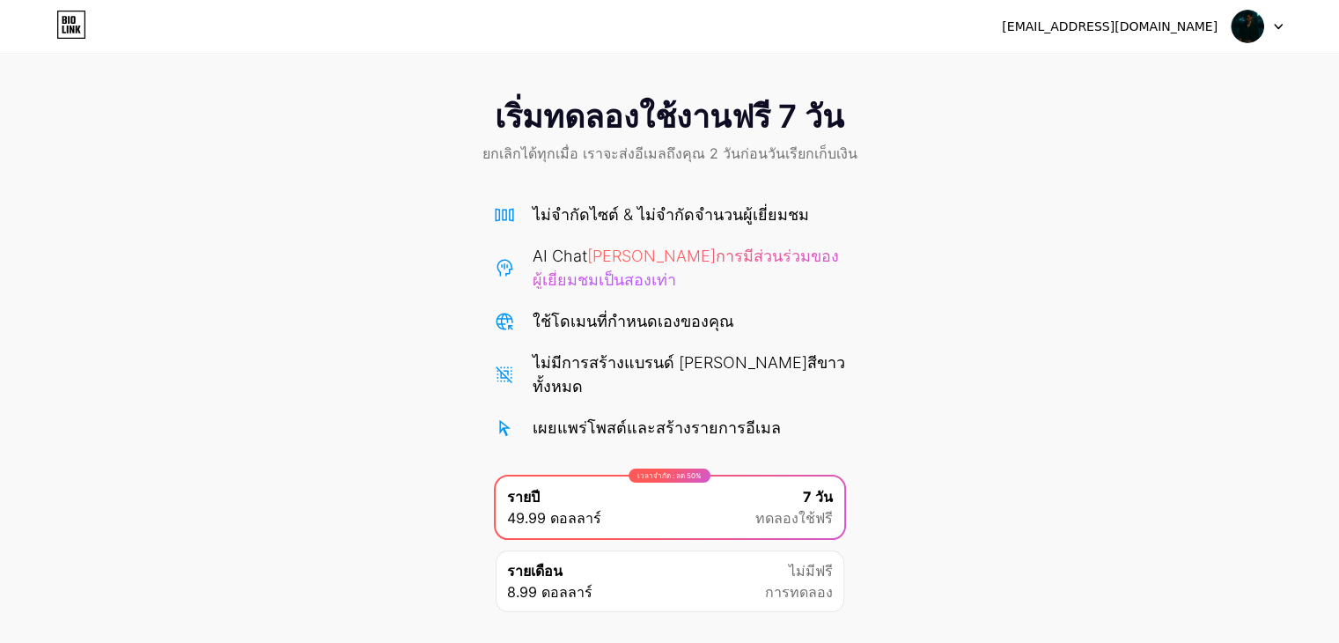
click at [1254, 15] on img at bounding box center [1247, 26] width 33 height 33
click at [524, 207] on div "ไม่จำกัดไซต์ & ไม่จำกัดจำนวนผู้เยี่ยมชม" at bounding box center [670, 215] width 352 height 24
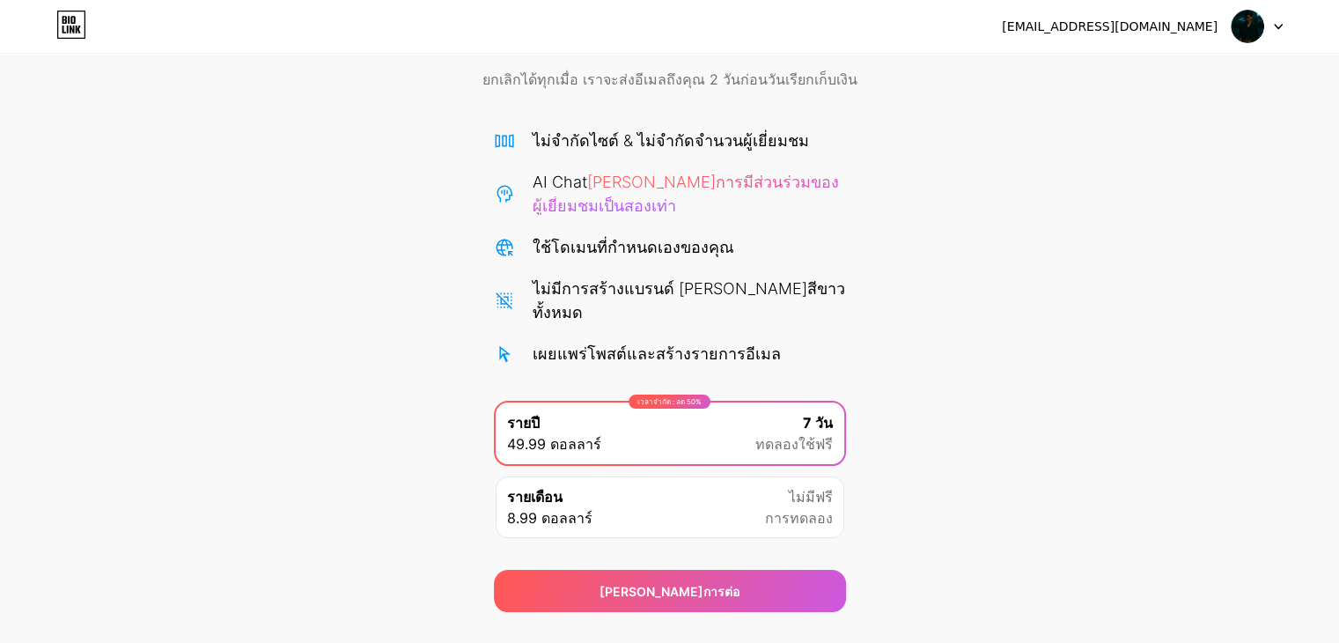
scroll to position [89, 0]
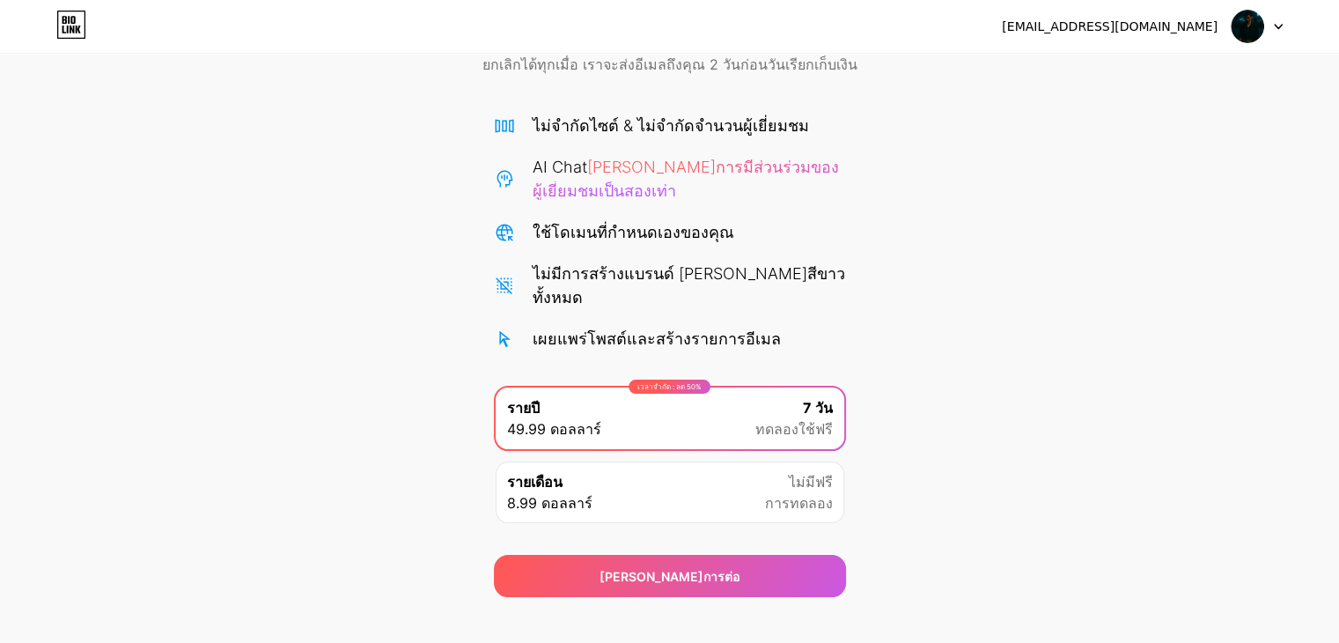
click at [85, 26] on icon at bounding box center [71, 24] width 27 height 27
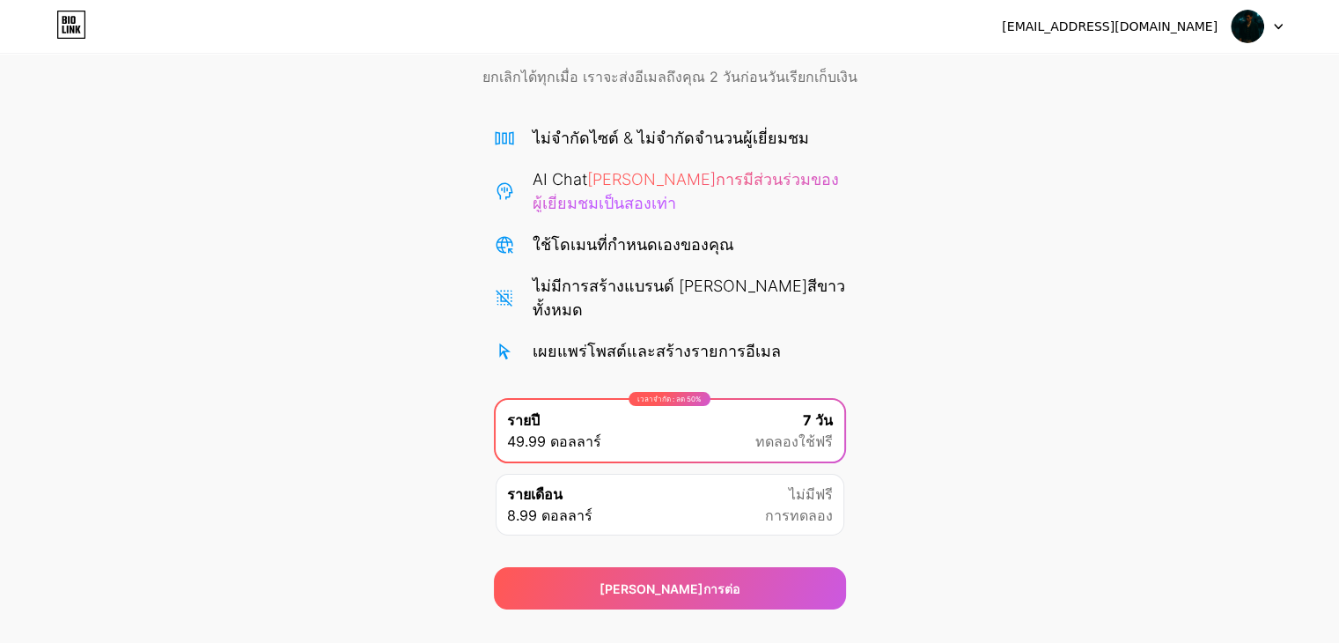
scroll to position [89, 0]
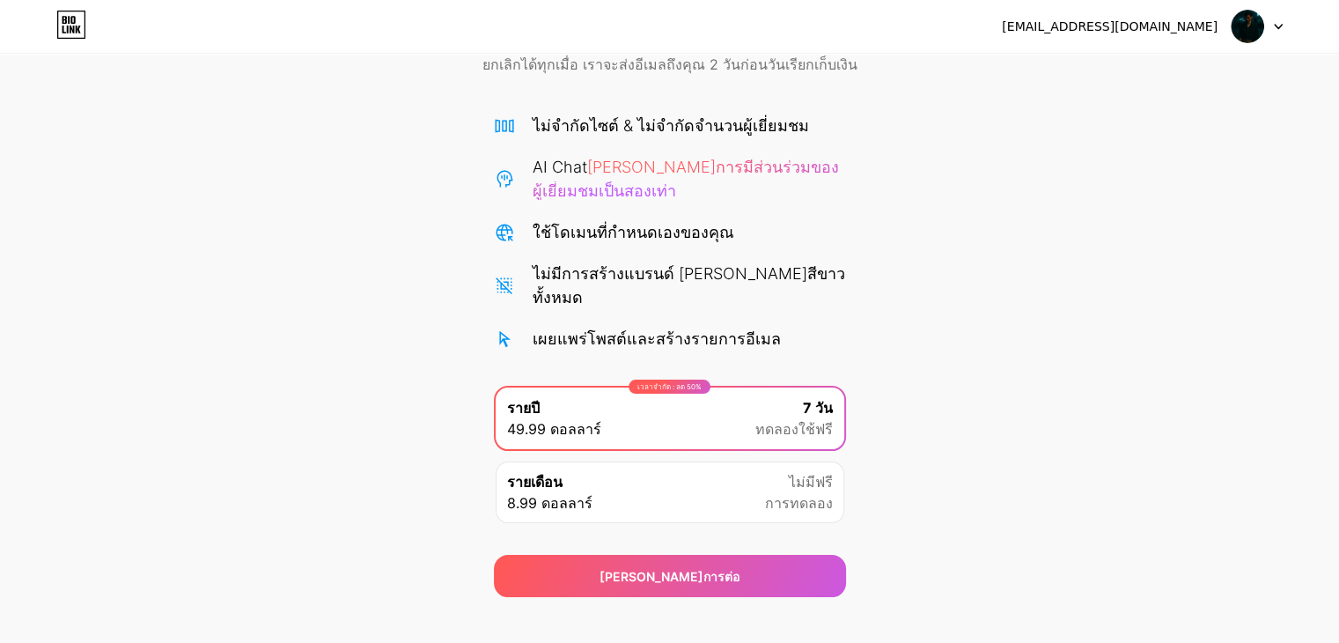
click at [638, 474] on div "รายเดือน 8.99 ดอลลาร์ ไม่มีฟรี การทดลอง" at bounding box center [670, 492] width 349 height 62
click at [696, 402] on div "เวลาจำกัด : ลด 50% รายปี 49.99 ดอลลาร์ 7 วัน ทดลองใช้ฟรี" at bounding box center [670, 418] width 349 height 62
